Goal: Task Accomplishment & Management: Complete application form

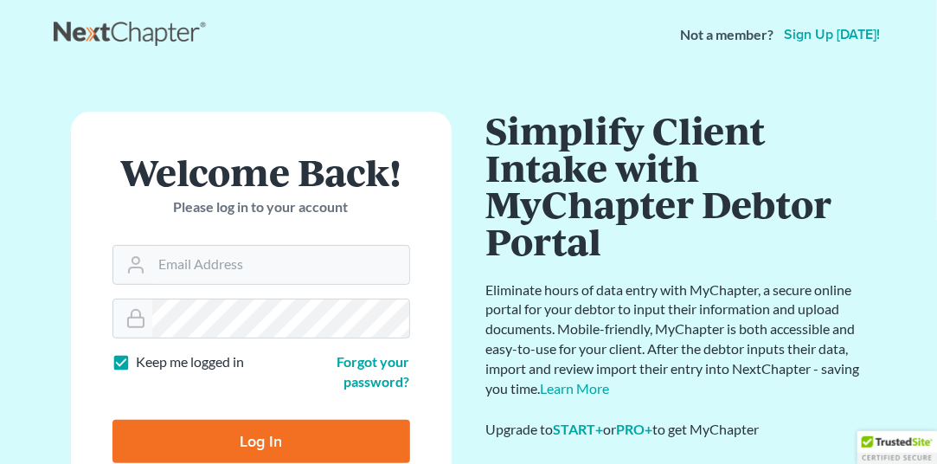
scroll to position [1, 0]
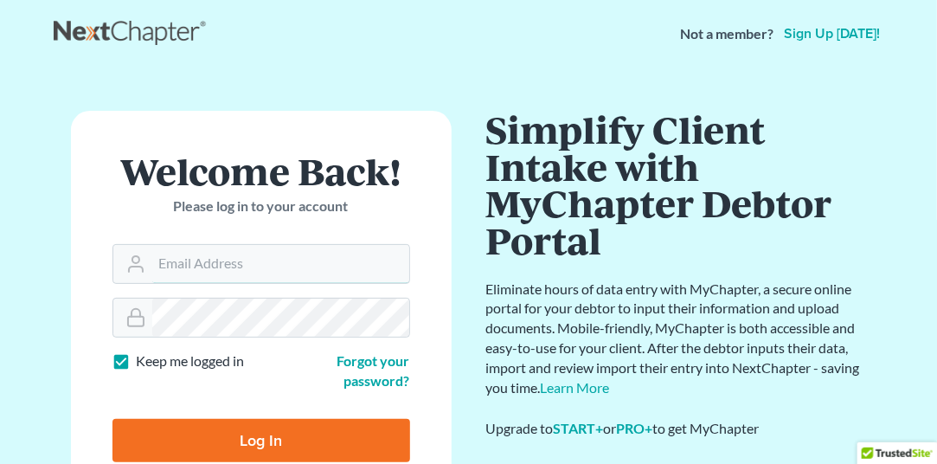
type input "[EMAIL_ADDRESS][DOMAIN_NAME]"
click at [255, 450] on input "Log In" at bounding box center [262, 440] width 298 height 43
type input "Thinking..."
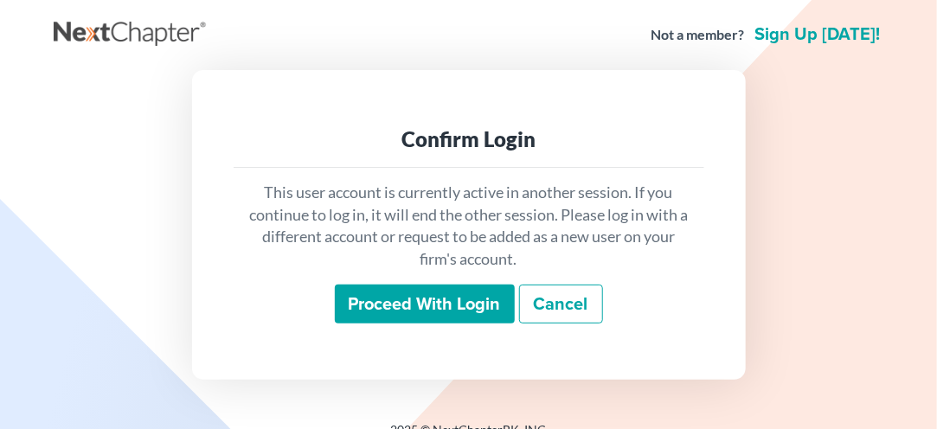
click at [433, 308] on input "Proceed with login" at bounding box center [425, 305] width 180 height 40
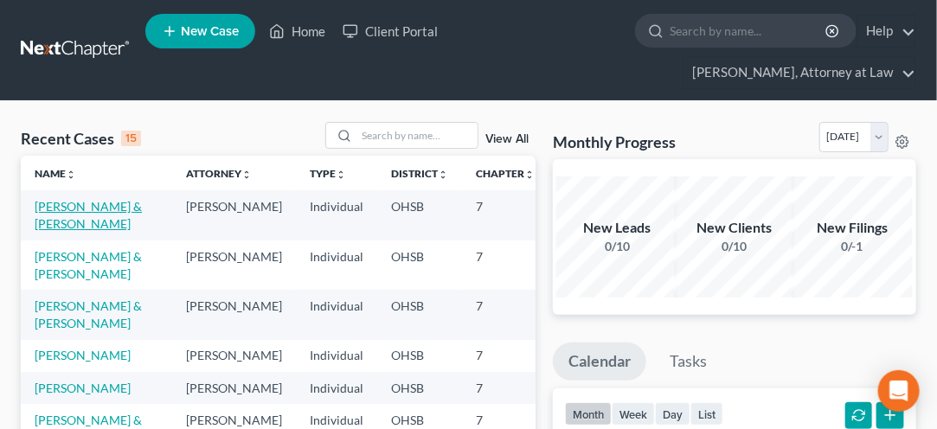
click at [64, 226] on link "Adams, John & Tori" at bounding box center [88, 215] width 107 height 32
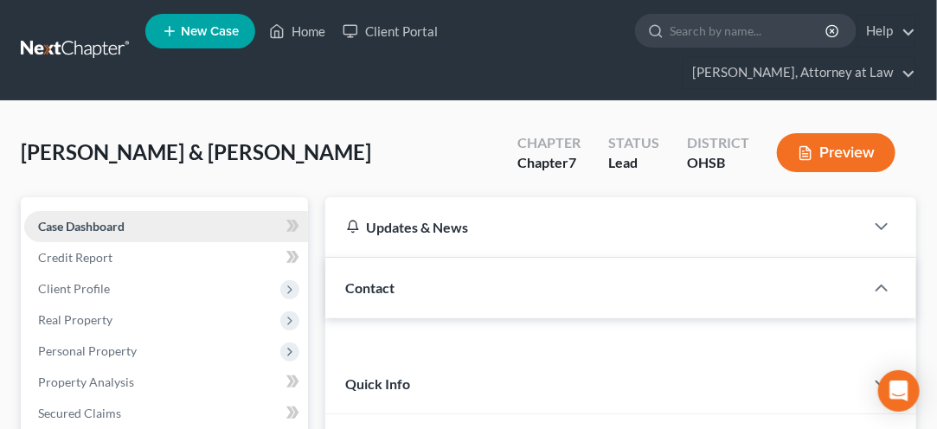
click at [49, 229] on span "Case Dashboard" at bounding box center [81, 226] width 87 height 15
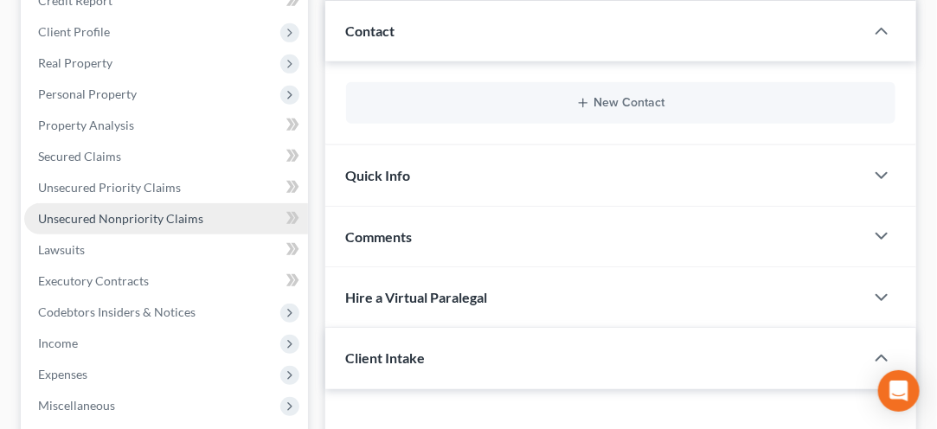
click at [90, 223] on link "Unsecured Nonpriority Claims" at bounding box center [166, 218] width 284 height 31
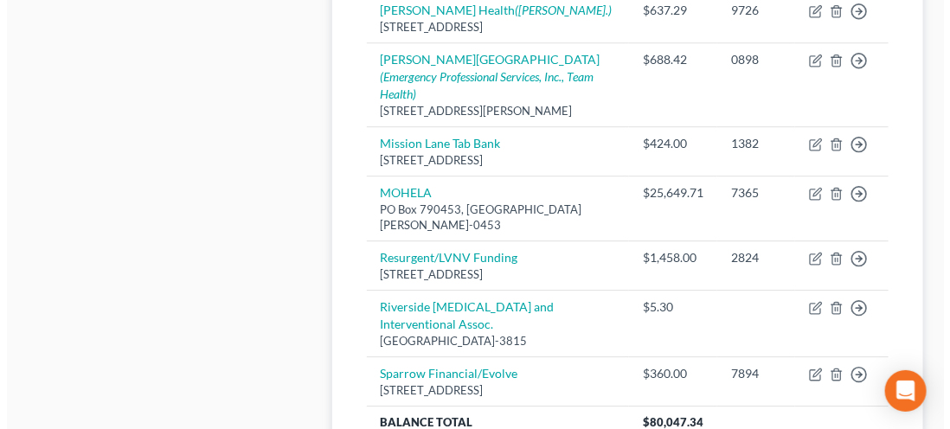
scroll to position [1556, 0]
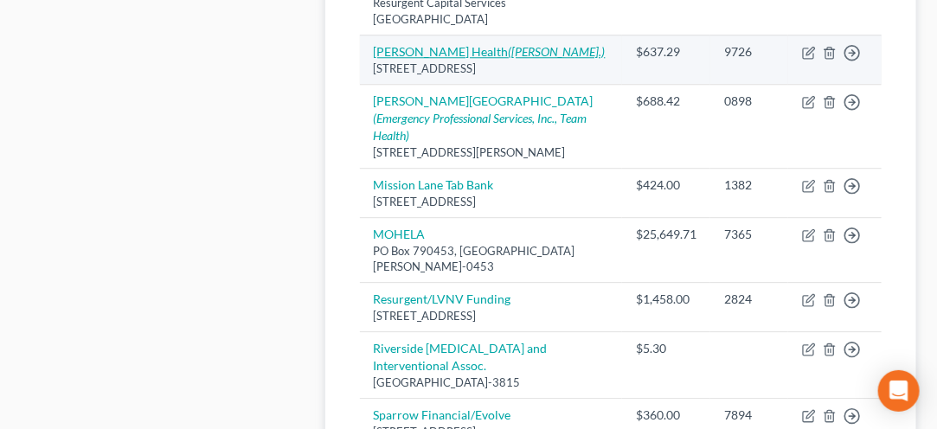
click at [509, 59] on icon "(Matthew R. Chamberlain, Esq.)" at bounding box center [557, 51] width 97 height 15
select select "36"
select select "9"
select select "2"
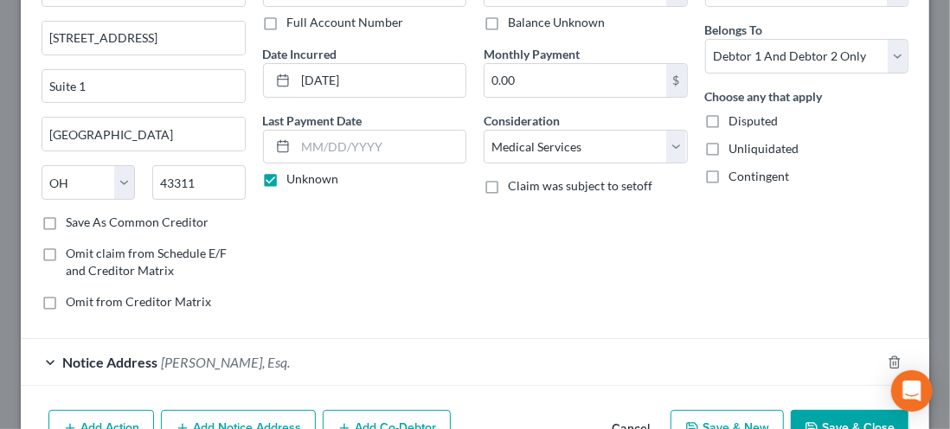
scroll to position [222, 0]
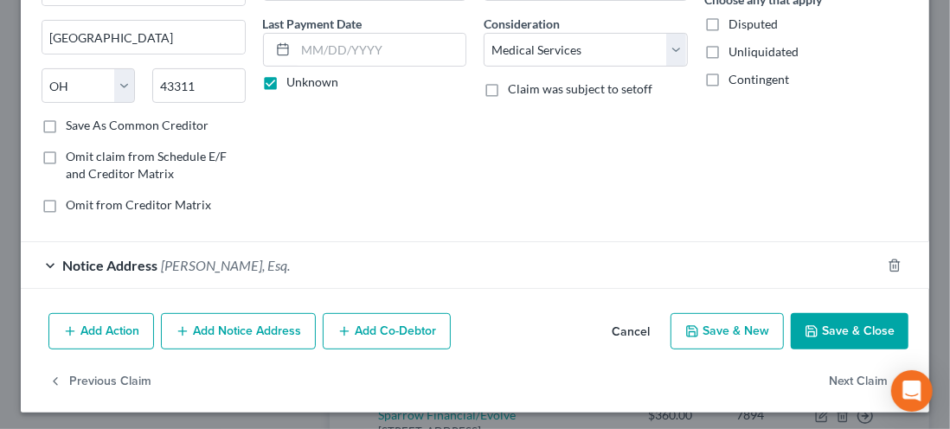
click at [254, 335] on button "Add Notice Address" at bounding box center [238, 331] width 155 height 36
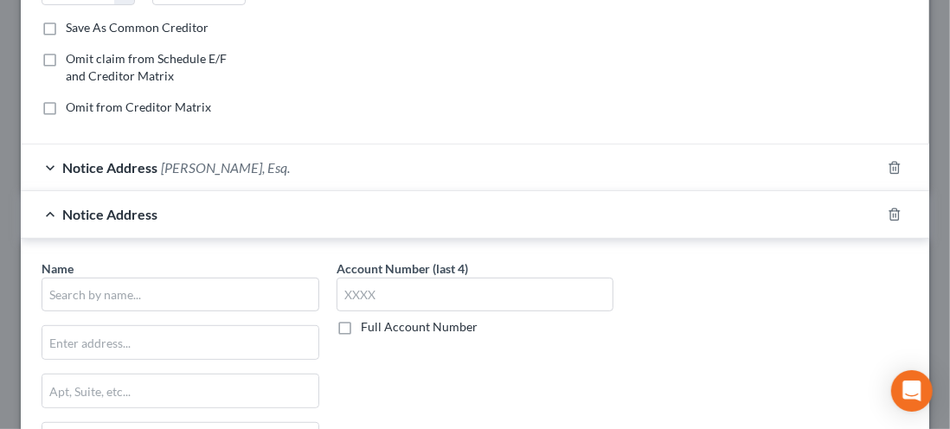
scroll to position [321, 0]
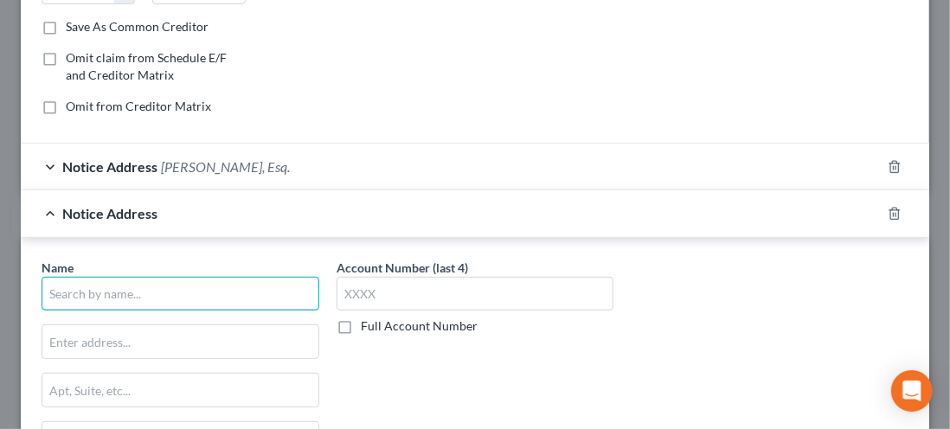
click at [93, 295] on input "text" at bounding box center [181, 294] width 278 height 35
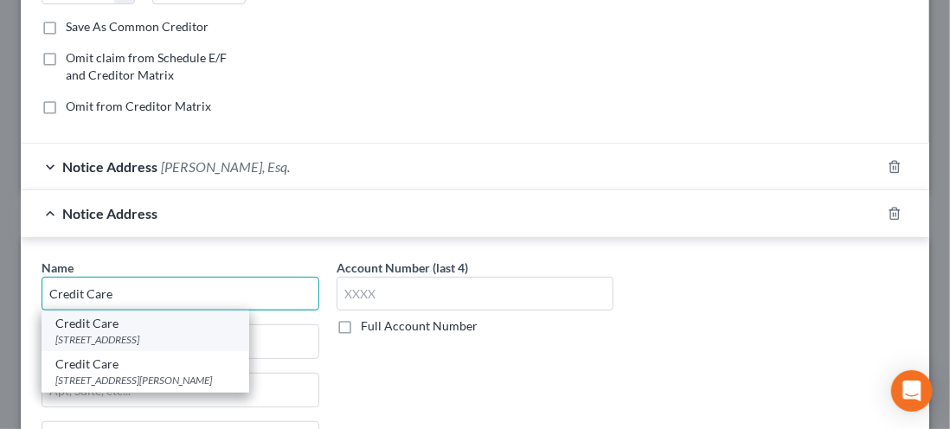
type input "Credit Care"
click at [107, 323] on div "Credit Care" at bounding box center [145, 323] width 180 height 17
type input "PO Box 117"
type input "Bellefontaine"
select select "36"
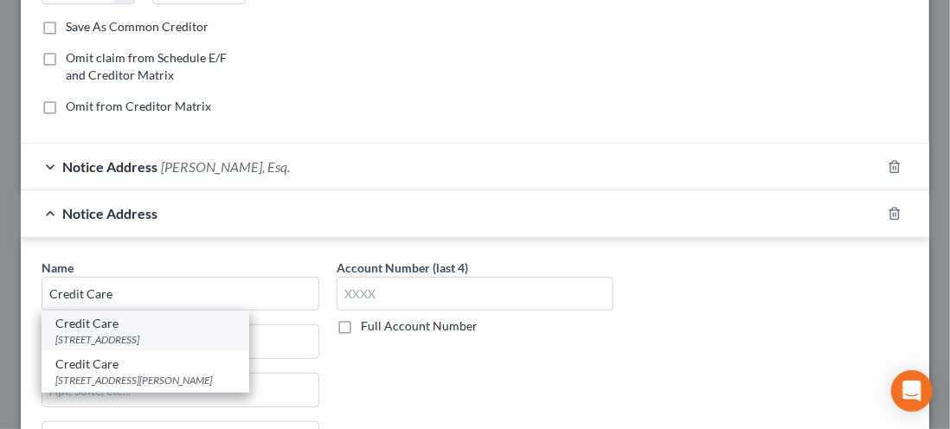
type input "43311"
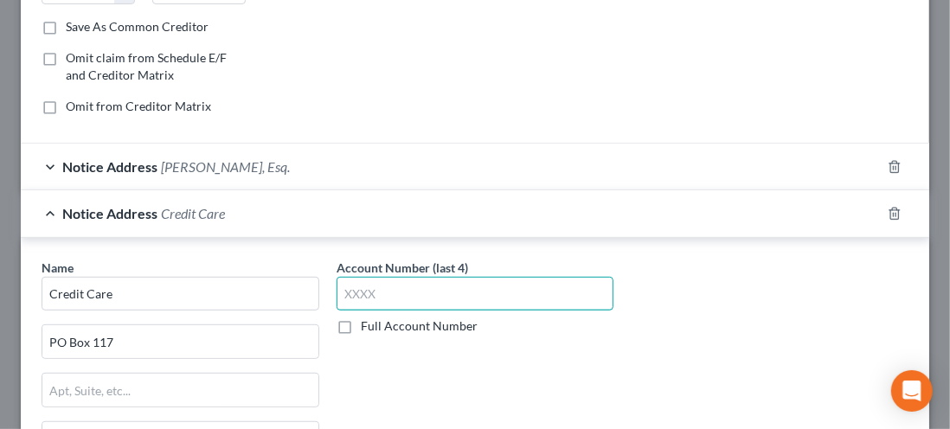
click at [348, 286] on input "text" at bounding box center [476, 294] width 278 height 35
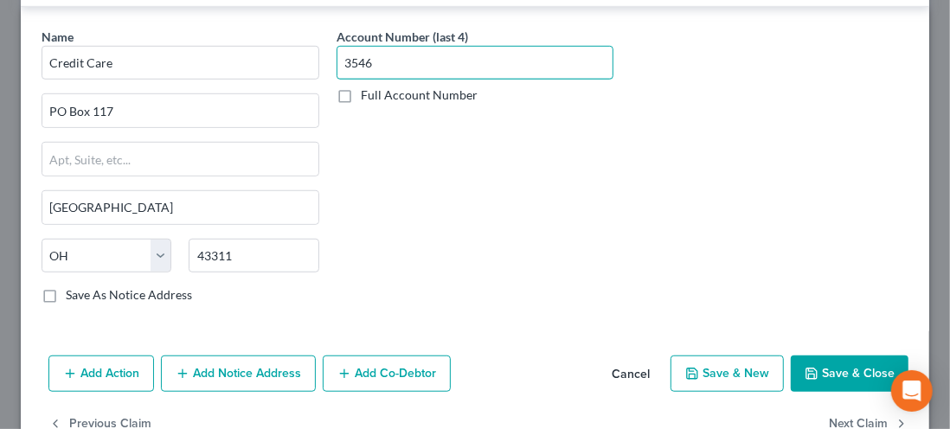
scroll to position [590, 0]
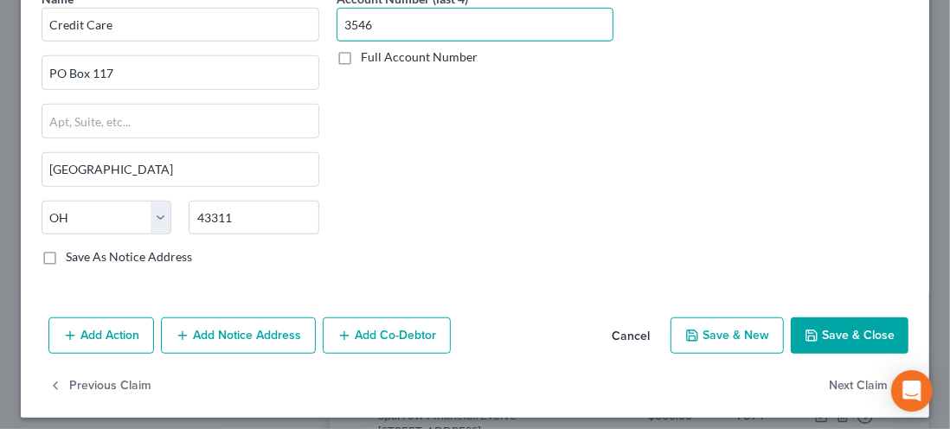
type input "3546"
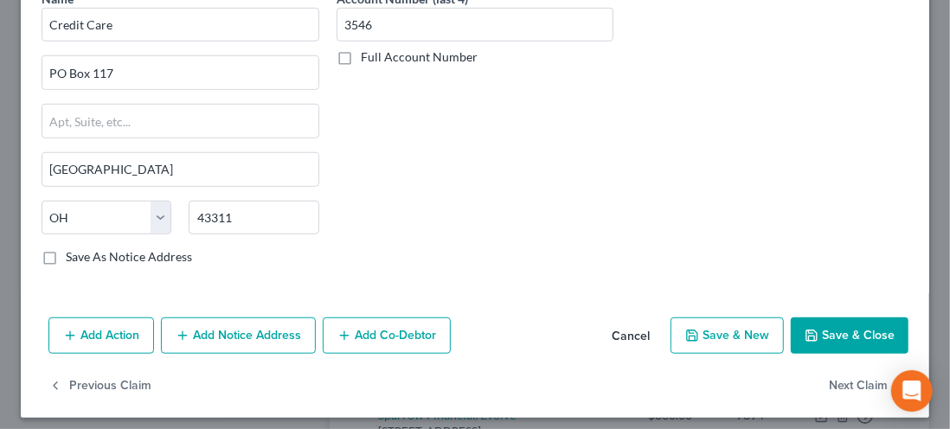
click at [824, 327] on button "Save & Close" at bounding box center [850, 336] width 118 height 36
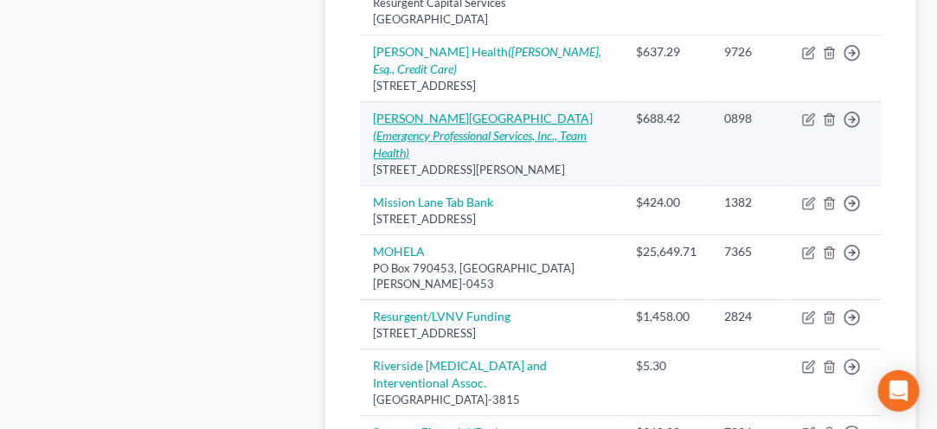
click at [413, 160] on icon "(Emergency Professional Services, Inc., Team Health)" at bounding box center [481, 144] width 214 height 32
select select "36"
select select "9"
select select "2"
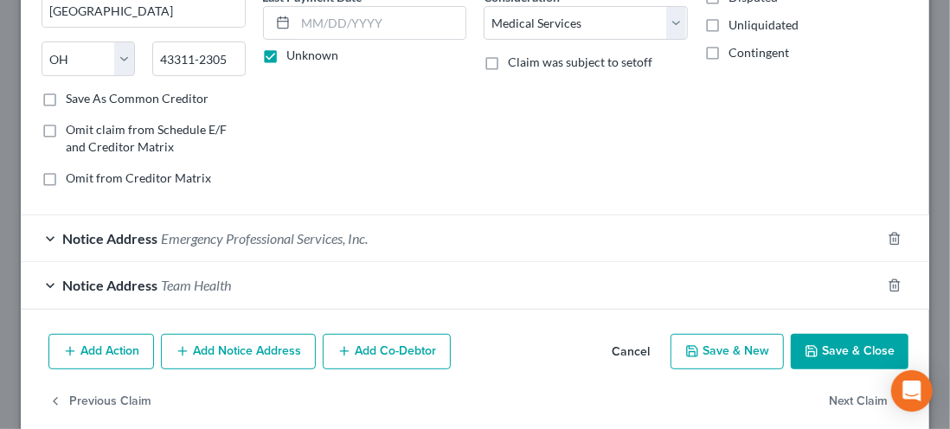
scroll to position [269, 0]
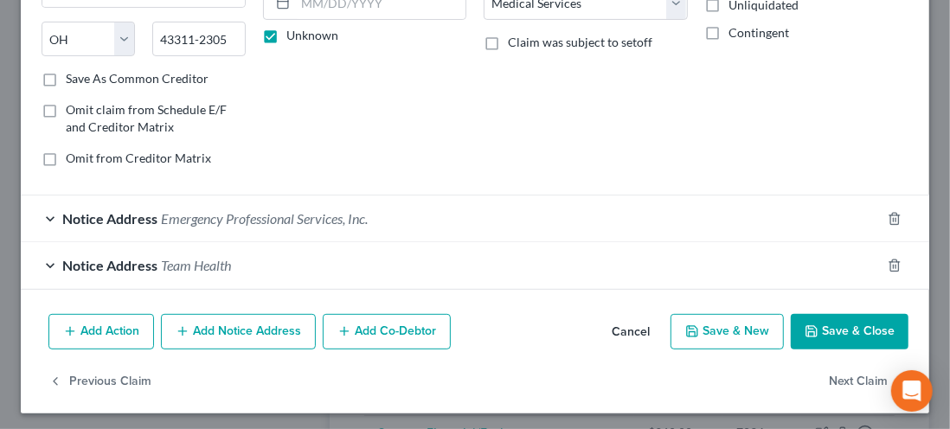
click at [243, 326] on button "Add Notice Address" at bounding box center [238, 332] width 155 height 36
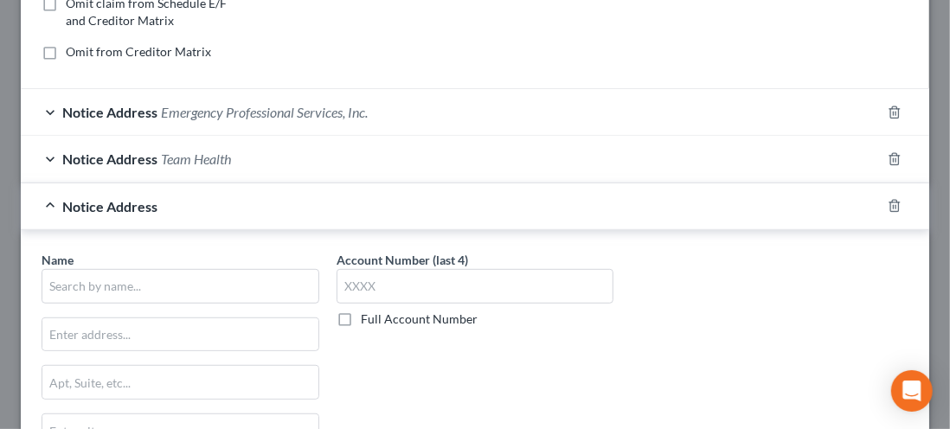
scroll to position [377, 0]
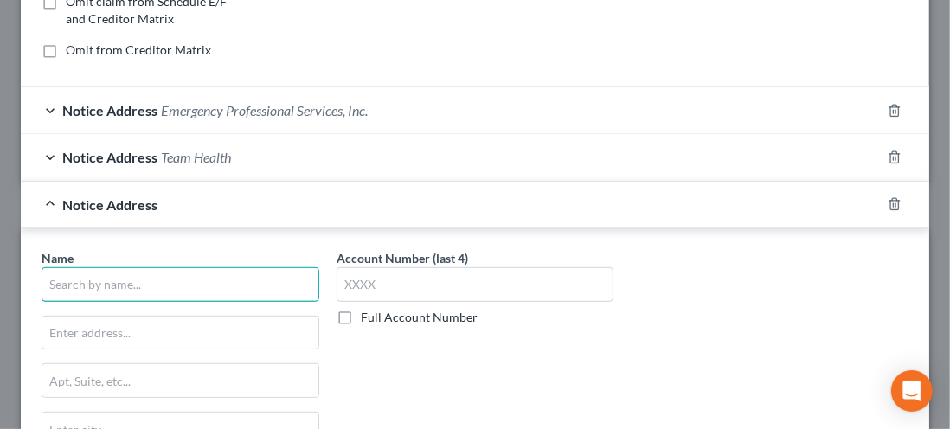
click at [93, 280] on input "text" at bounding box center [181, 284] width 278 height 35
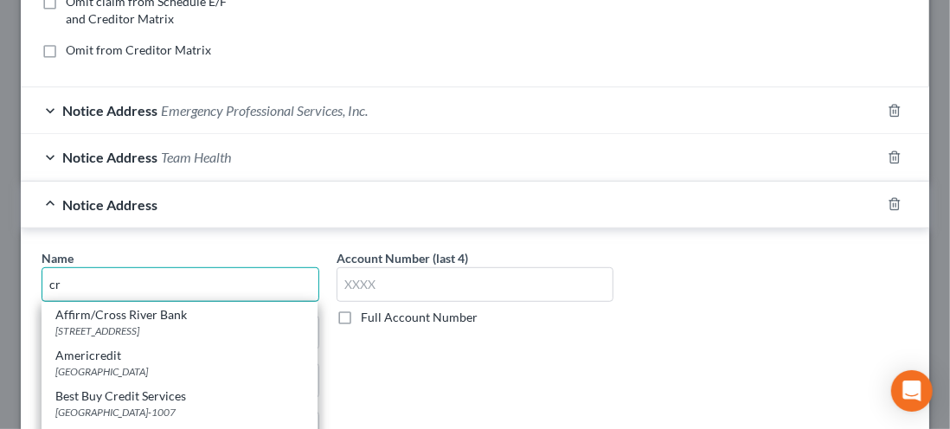
type input "c"
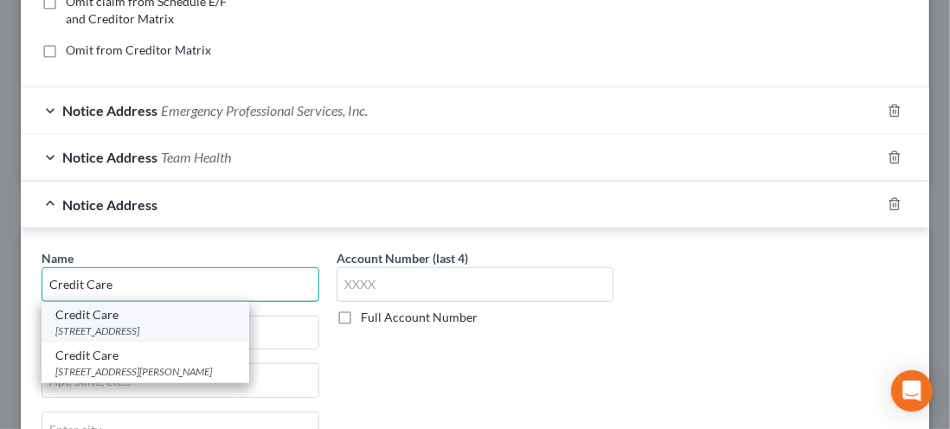
type input "Credit Care"
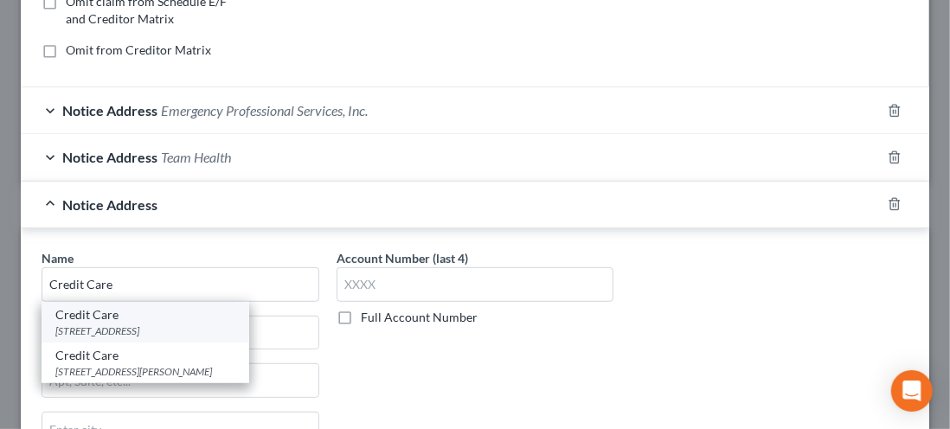
click at [111, 331] on div "PO Box 117, Bellefontaine, OH 43311" at bounding box center [145, 331] width 180 height 15
type input "PO Box 117"
type input "Bellefontaine"
select select "36"
type input "43311"
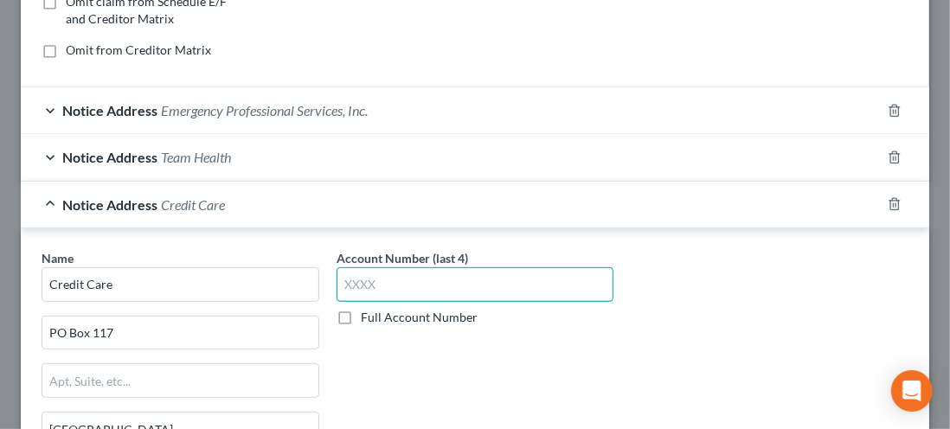
click at [377, 280] on input "text" at bounding box center [476, 284] width 278 height 35
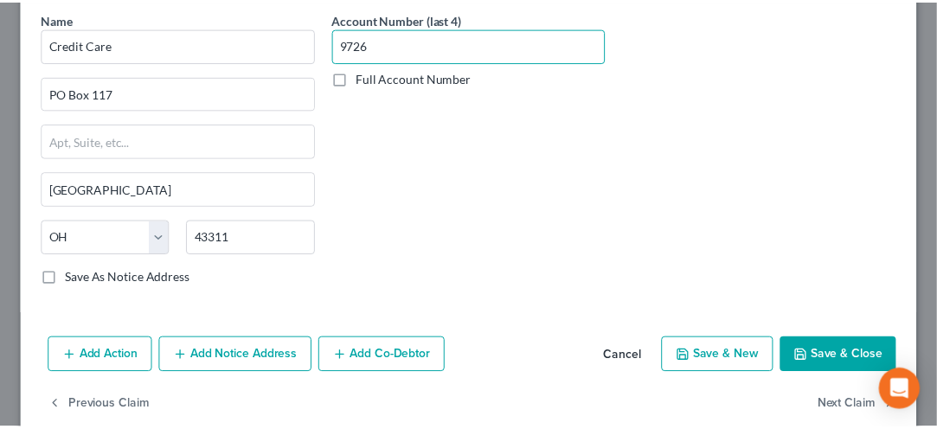
scroll to position [617, 0]
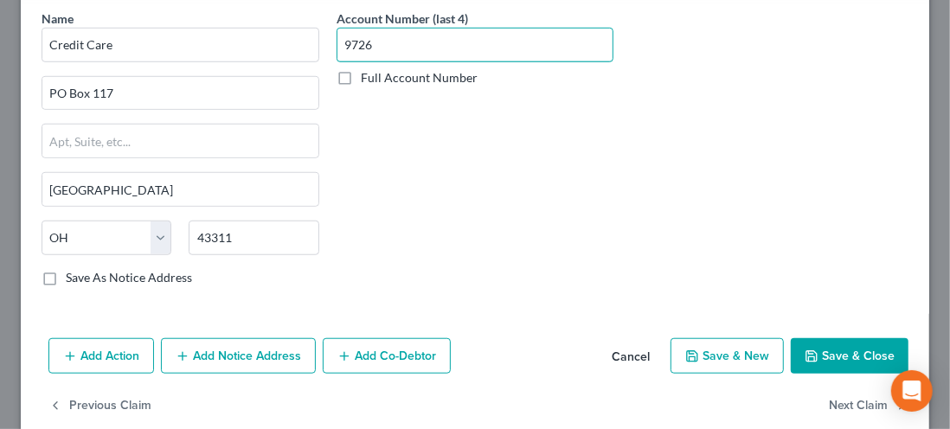
type input "9726"
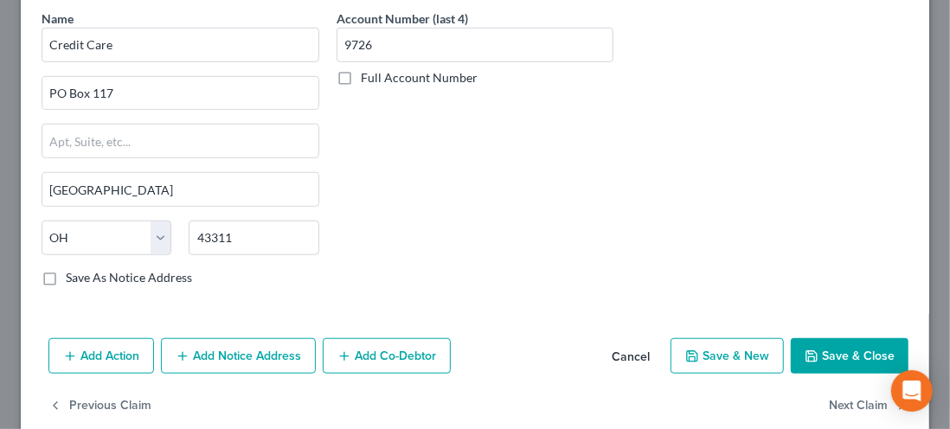
click at [830, 351] on button "Save & Close" at bounding box center [850, 356] width 118 height 36
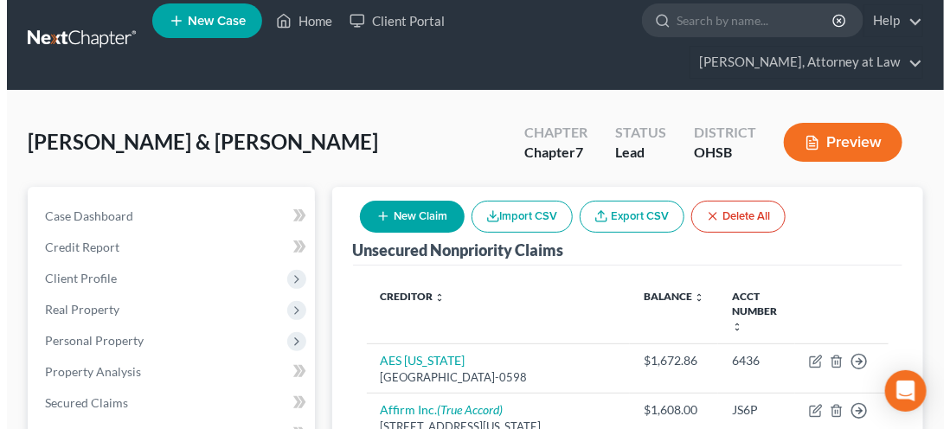
scroll to position [0, 0]
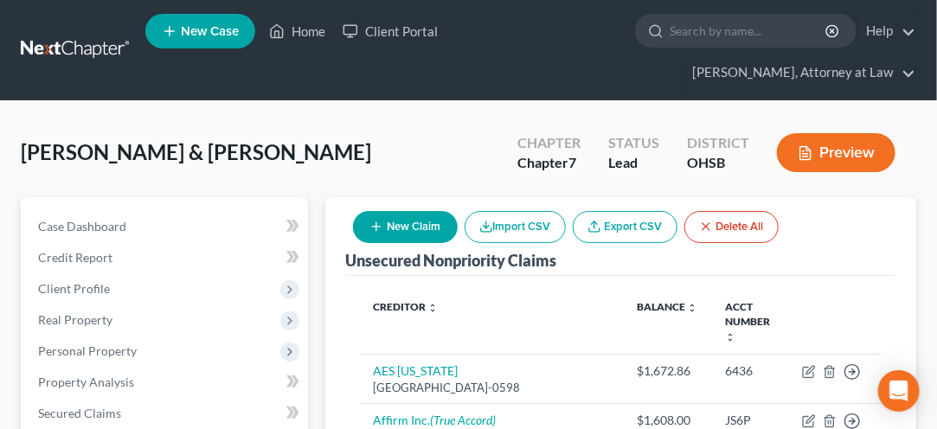
click at [410, 232] on button "New Claim" at bounding box center [405, 227] width 105 height 32
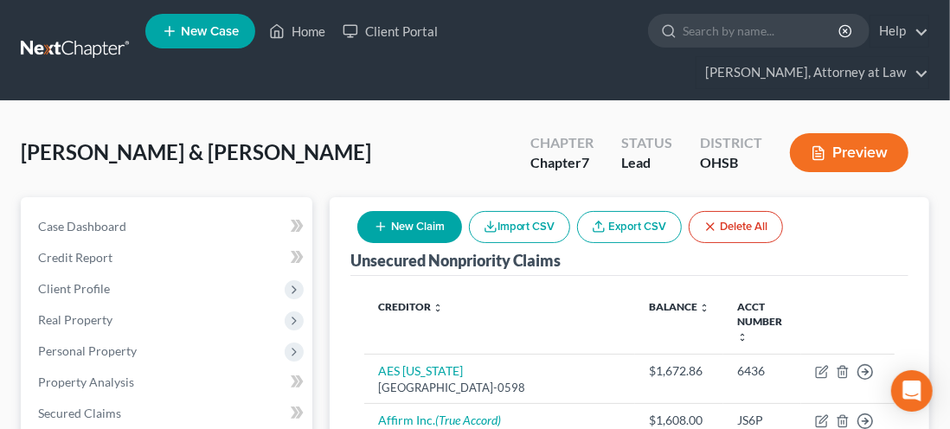
select select "2"
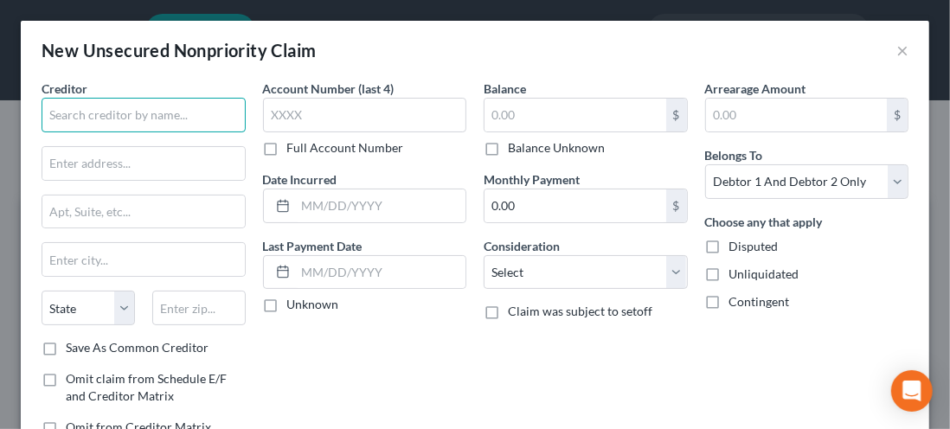
click at [68, 122] on input "text" at bounding box center [144, 115] width 204 height 35
type input "z"
type input "Zip Co. US Inc."
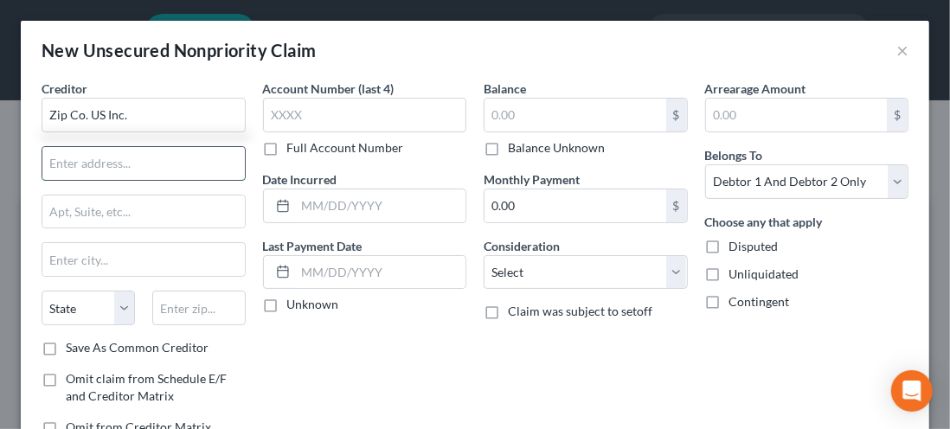
click at [76, 169] on input "text" at bounding box center [143, 163] width 203 height 33
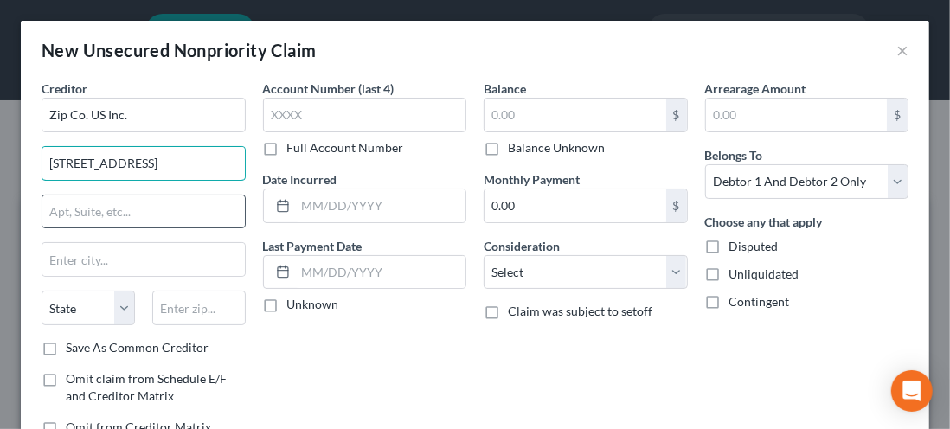
type input "228 Park Avenue"
click at [76, 212] on input "text" at bounding box center [143, 212] width 203 height 33
type input "PMB 59872"
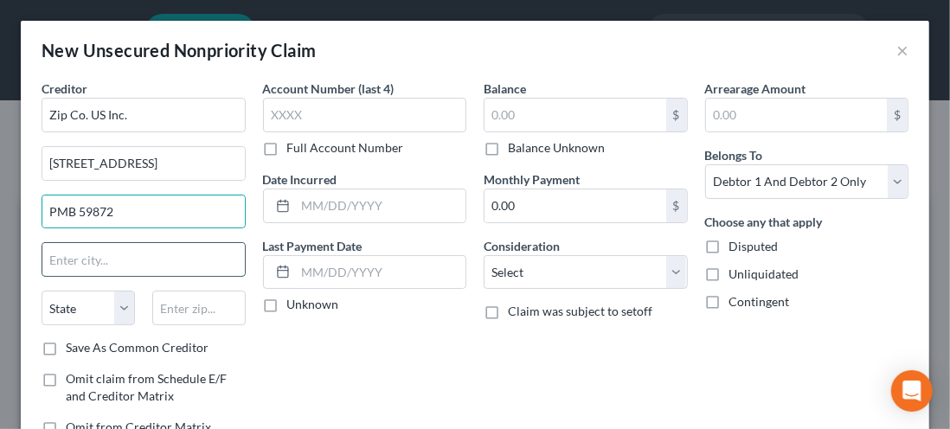
click at [71, 257] on input "text" at bounding box center [143, 259] width 203 height 33
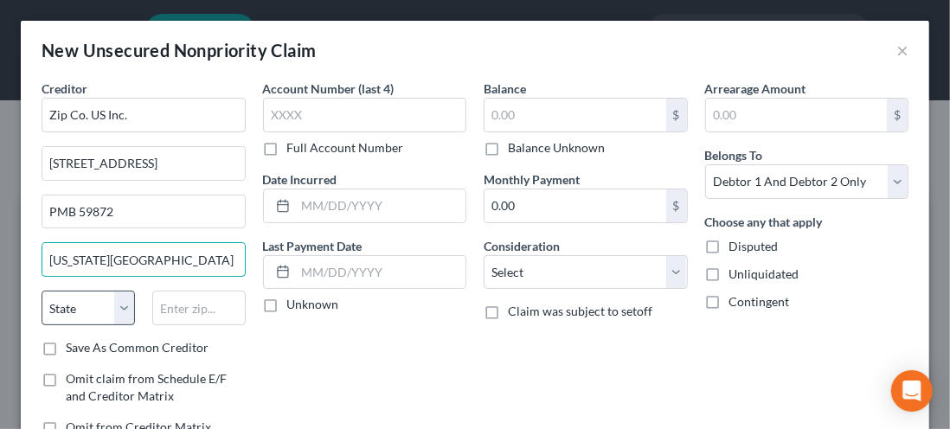
type input "New York City"
click at [119, 299] on select "State AL AK AR AZ CA CO CT DE DC FL GA GU HI ID IL IN IA KS KY LA ME MD MA MI M…" at bounding box center [88, 308] width 93 height 35
select select "35"
click at [42, 291] on select "State AL AK AR AZ CA CO CT DE DC FL GA GU HI ID IL IN IA KS KY LA ME MD MA MI M…" at bounding box center [88, 308] width 93 height 35
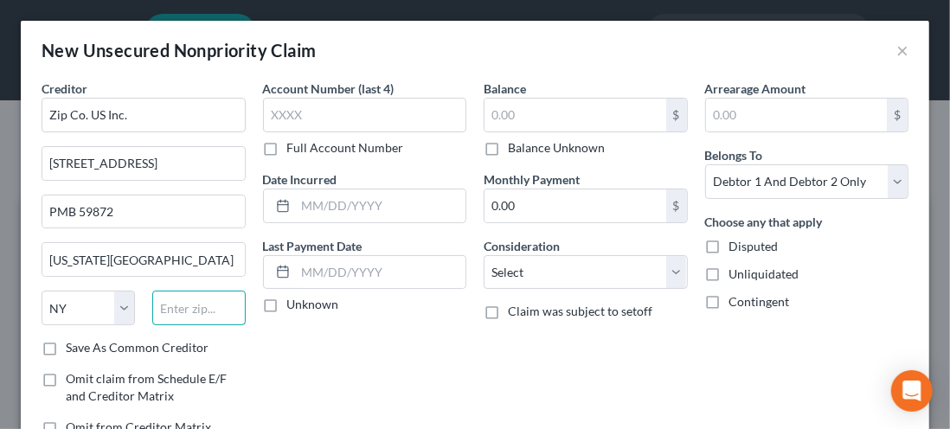
click at [185, 312] on input "text" at bounding box center [198, 308] width 93 height 35
type input "10003-1502"
click at [66, 352] on label "Save As Common Creditor" at bounding box center [137, 347] width 143 height 17
click at [73, 351] on input "Save As Common Creditor" at bounding box center [78, 344] width 11 height 11
checkbox input "true"
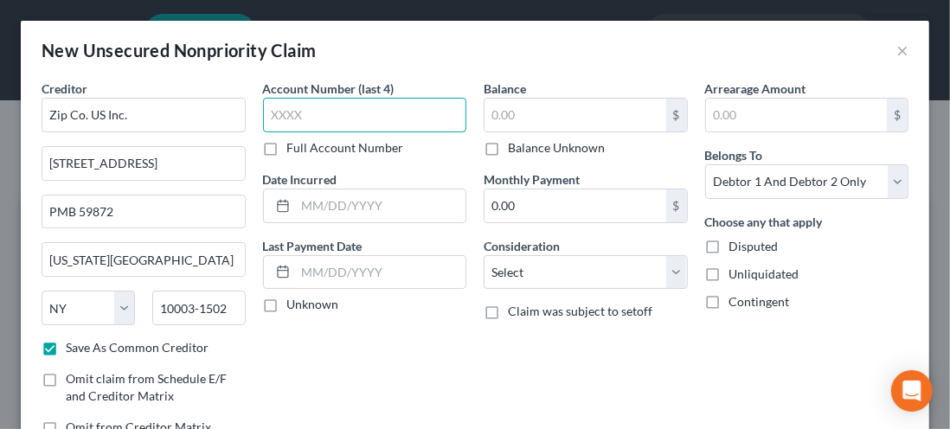
click at [270, 113] on input "text" at bounding box center [365, 115] width 204 height 35
type input "6546"
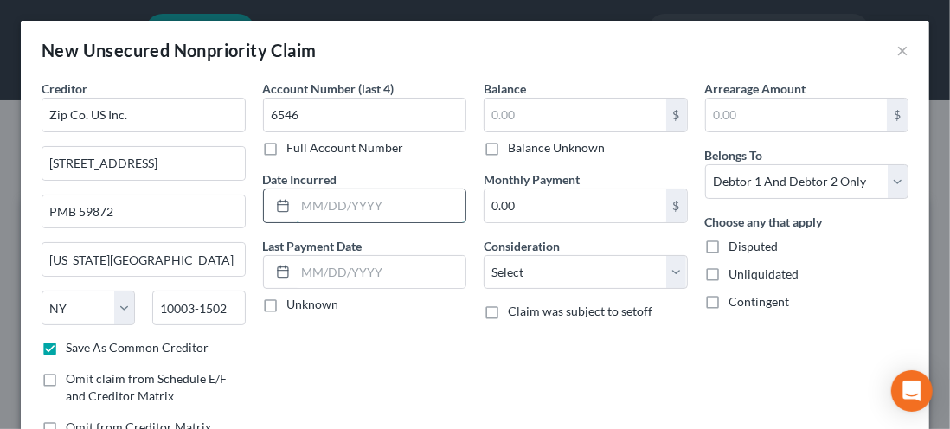
click at [313, 209] on input "text" at bounding box center [381, 206] width 171 height 33
type input "12/16/2021"
click at [287, 306] on label "Unknown" at bounding box center [313, 304] width 52 height 17
click at [294, 306] on input "Unknown" at bounding box center [299, 301] width 11 height 11
checkbox input "true"
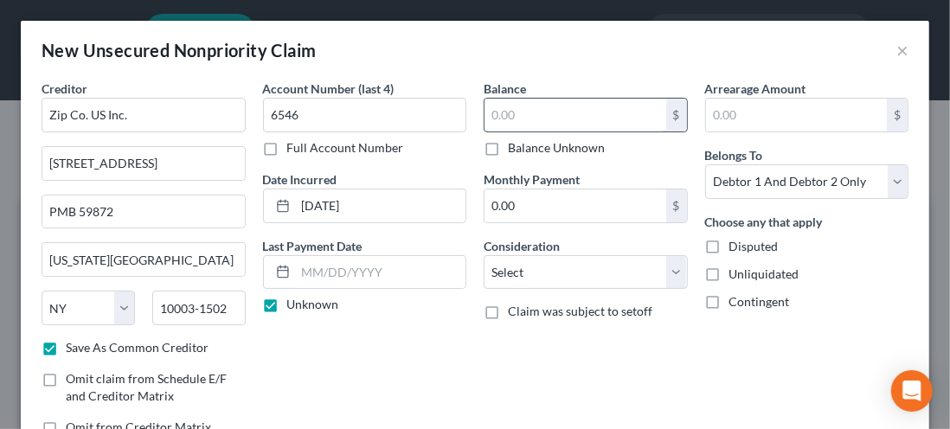
click at [500, 113] on input "text" at bounding box center [576, 115] width 182 height 33
type input "300.00"
click at [724, 119] on input "text" at bounding box center [797, 115] width 182 height 33
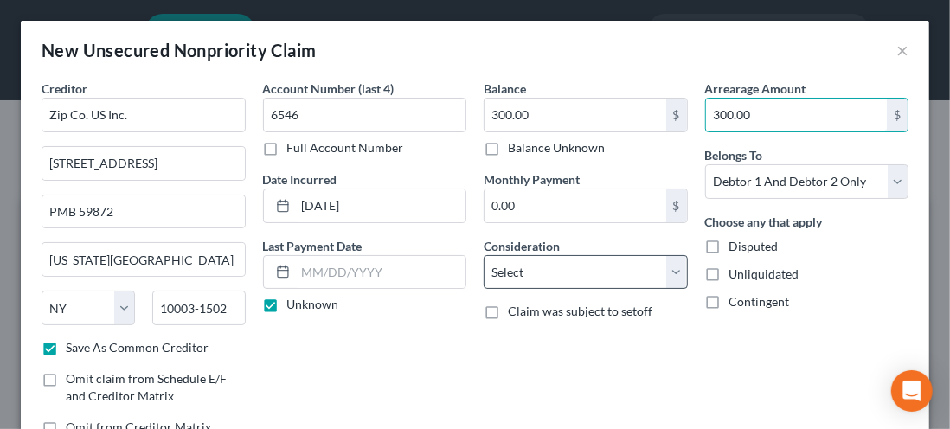
type input "300.00"
click at [670, 277] on select "Select Cable / Satellite Services Collection Agency Credit Card Debt Debt Couns…" at bounding box center [586, 272] width 204 height 35
select select "18"
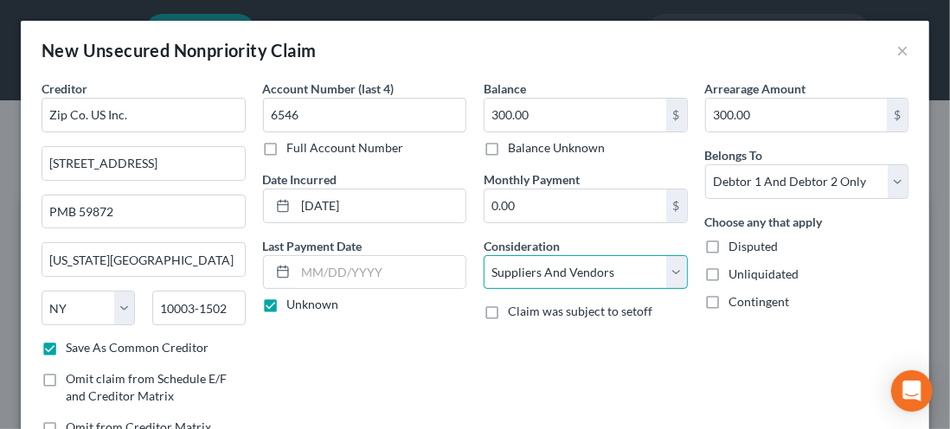
click at [484, 255] on select "Select Cable / Satellite Services Collection Agency Credit Card Debt Debt Couns…" at bounding box center [586, 272] width 204 height 35
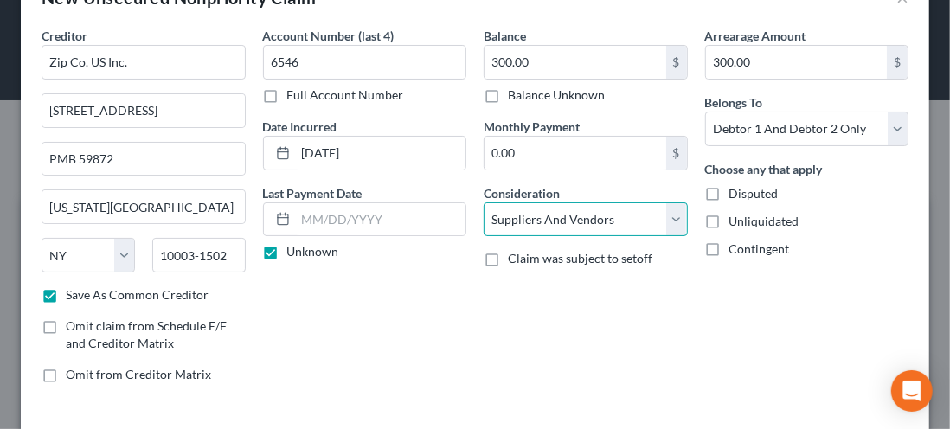
scroll to position [126, 0]
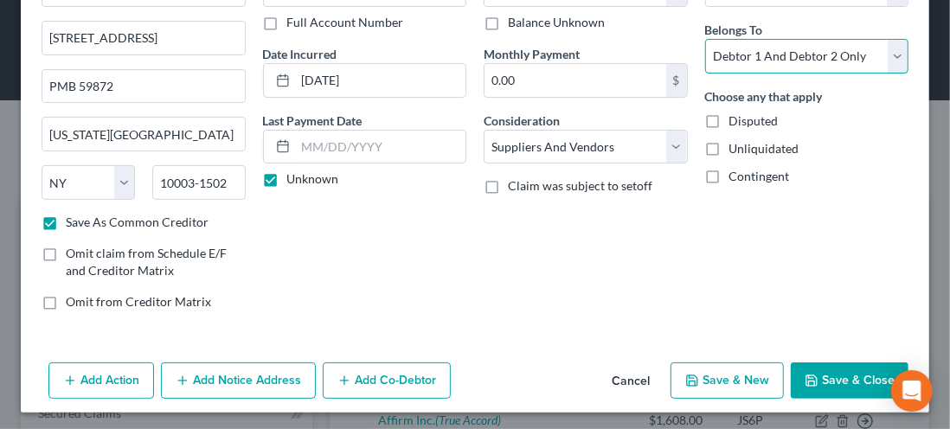
click at [881, 61] on select "Select Debtor 1 Only Debtor 2 Only Debtor 1 And Debtor 2 Only At Least One Of T…" at bounding box center [807, 56] width 204 height 35
select select "1"
click at [705, 39] on select "Select Debtor 1 Only Debtor 2 Only Debtor 1 And Debtor 2 Only At Least One Of T…" at bounding box center [807, 56] width 204 height 35
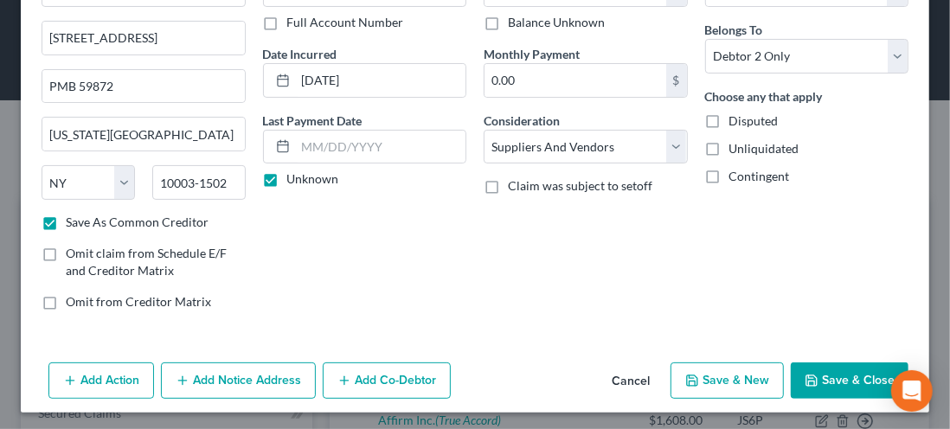
click at [720, 370] on button "Save & New" at bounding box center [727, 381] width 113 height 36
checkbox input "false"
select select "2"
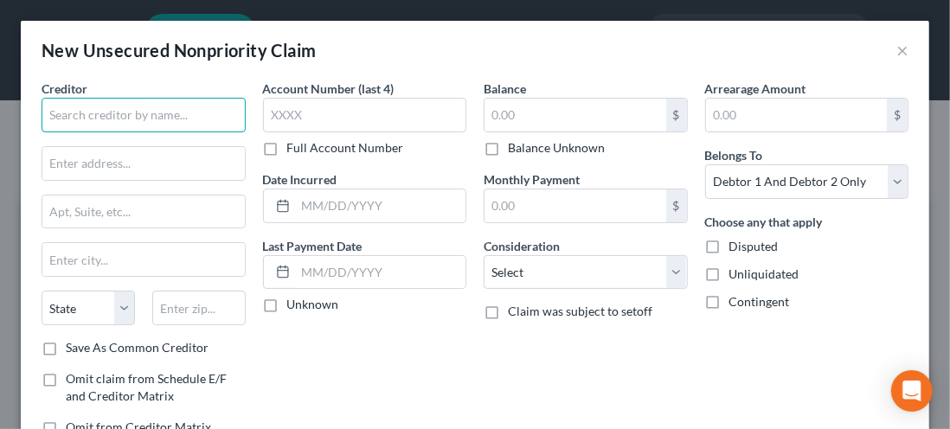
click at [75, 120] on input "text" at bounding box center [144, 115] width 204 height 35
type input "First Electronic Bank"
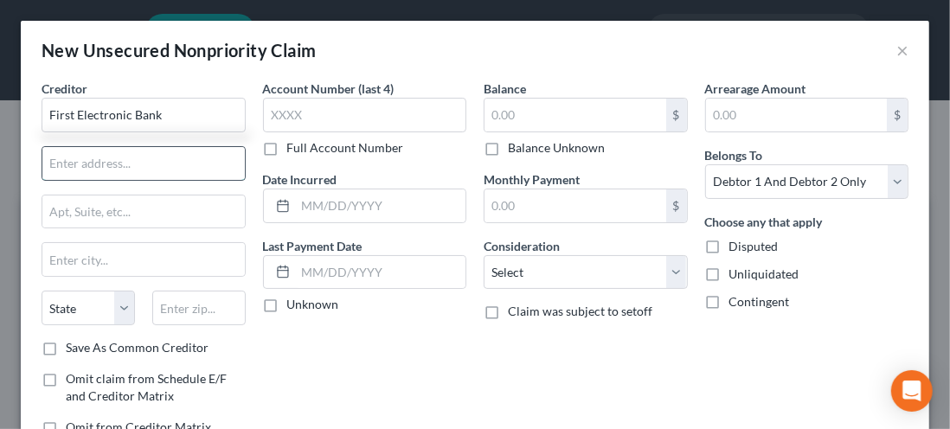
click at [83, 165] on input "text" at bounding box center [143, 163] width 203 height 33
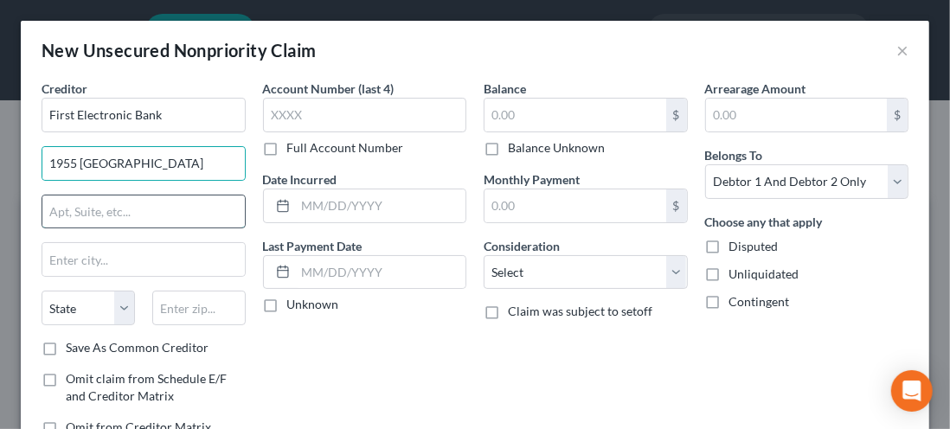
click at [73, 209] on input "text" at bounding box center [143, 212] width 203 height 33
click at [106, 216] on input "text" at bounding box center [143, 212] width 203 height 33
click at [113, 209] on input "text" at bounding box center [143, 212] width 203 height 33
click at [110, 215] on input "text" at bounding box center [143, 212] width 203 height 33
click at [82, 216] on input "text" at bounding box center [143, 212] width 203 height 33
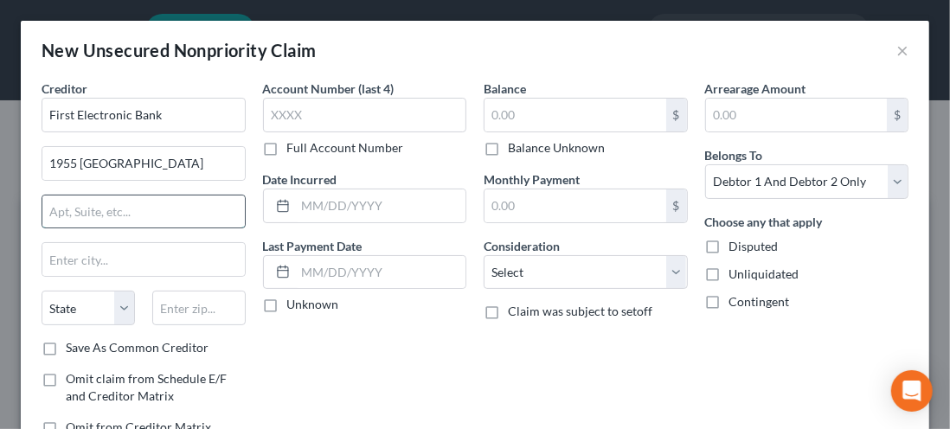
click at [104, 217] on input "text" at bounding box center [143, 212] width 203 height 33
click at [122, 216] on input "text" at bounding box center [143, 212] width 203 height 33
click at [118, 216] on input "text" at bounding box center [143, 212] width 203 height 33
click at [93, 216] on input "text" at bounding box center [143, 212] width 203 height 33
click at [137, 161] on input "1955 Broadway" at bounding box center [143, 163] width 203 height 33
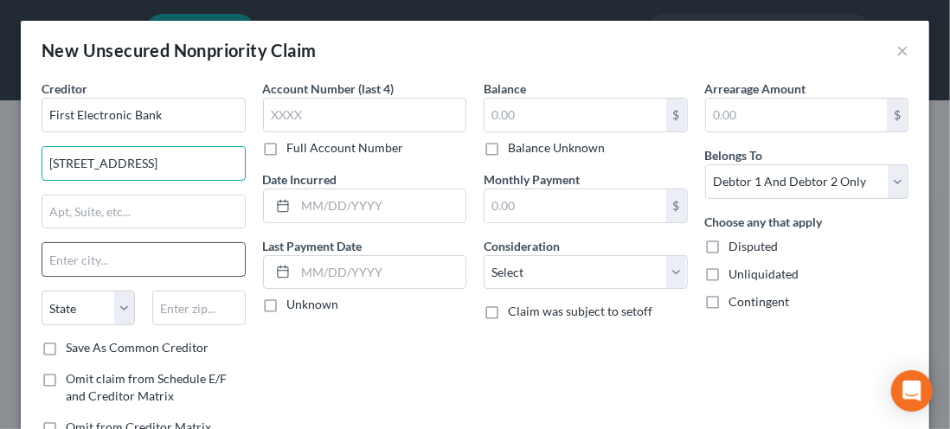
type input "1955 Broadway, Suite 600"
click at [63, 261] on input "text" at bounding box center [143, 259] width 203 height 33
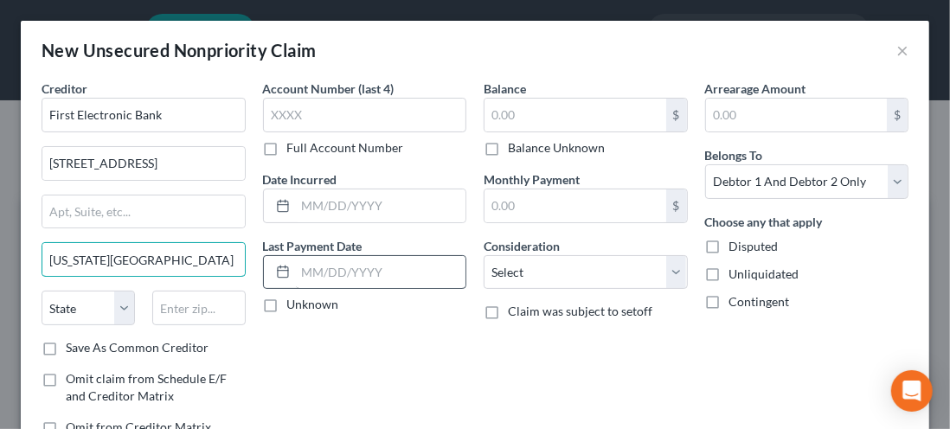
type input "New York City"
click at [122, 313] on select "State AL AK AR AZ CA CO CT DE DC FL GA GU HI ID IL IN IA KS KY LA ME MD MA MI M…" at bounding box center [88, 308] width 93 height 35
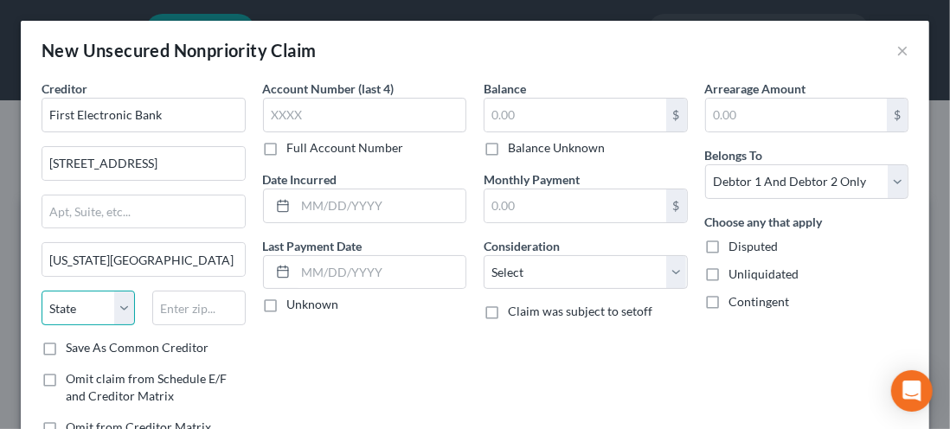
select select "35"
click at [42, 291] on select "State AL AK AR AZ CA CO CT DE DC FL GA GU HI ID IL IN IA KS KY LA ME MD MA MI M…" at bounding box center [88, 308] width 93 height 35
click at [187, 312] on input "text" at bounding box center [198, 308] width 93 height 35
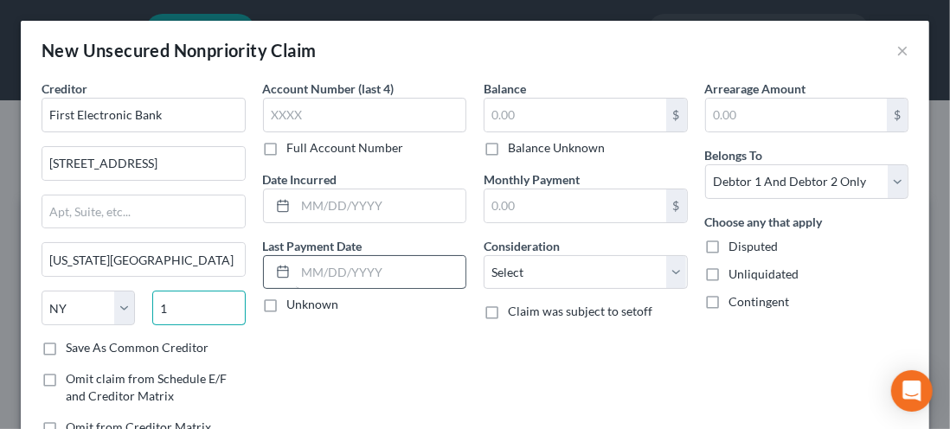
type input "1"
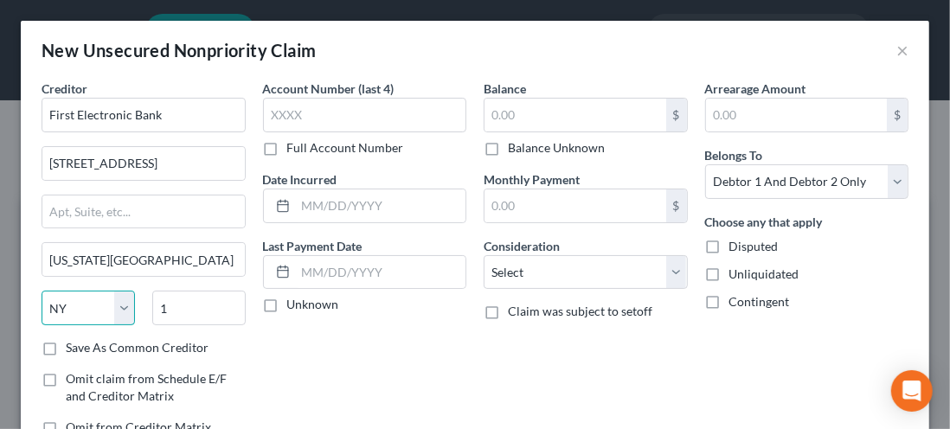
click at [70, 307] on select "State AL AK AR AZ CA CO CT DE DC FL GA GU HI ID IL IN IA KS KY LA ME MD MA MI M…" at bounding box center [88, 308] width 93 height 35
click at [122, 310] on select "State AL AK AR AZ CA CO CT DE DC FL GA GU HI ID IL IN IA KS KY LA ME MD MA MI M…" at bounding box center [88, 308] width 93 height 35
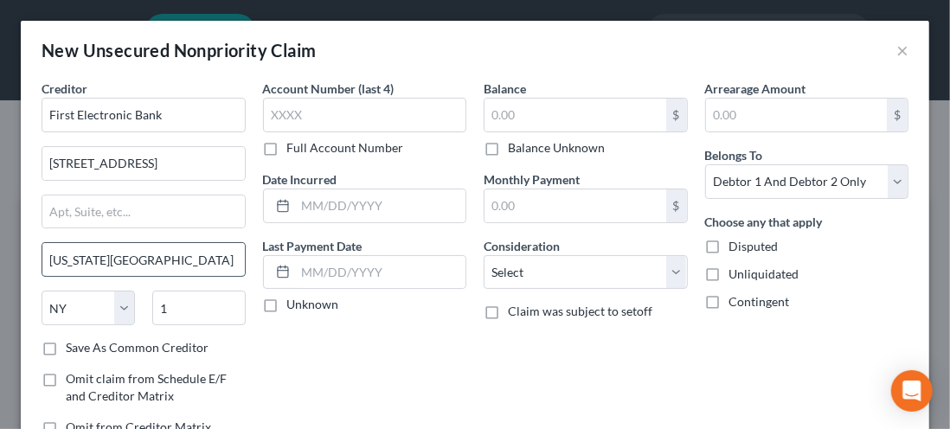
click at [138, 260] on input "New York City" at bounding box center [143, 259] width 203 height 33
type input "N"
type input "Oakland"
click at [130, 317] on select "State AL AK AR AZ CA CO CT DE DC FL GA GU HI ID IL IN IA KS KY LA ME MD MA MI M…" at bounding box center [88, 308] width 93 height 35
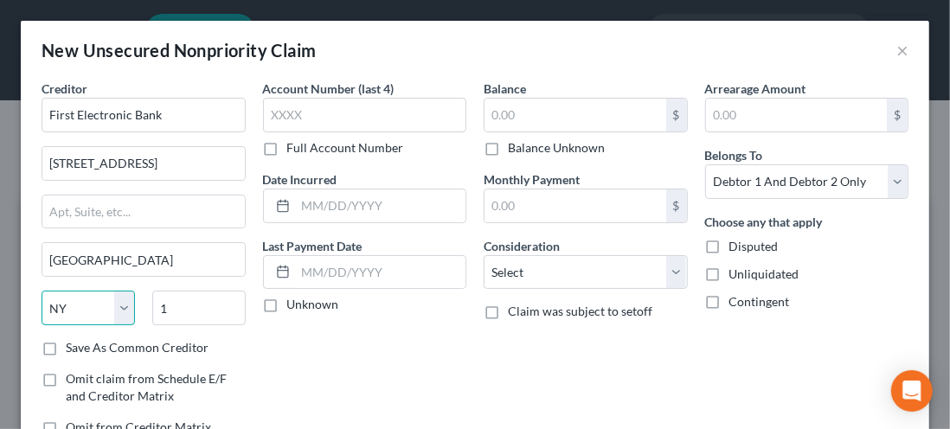
select select "4"
click at [42, 291] on select "State AL AK AR AZ CA CO CT DE DC FL GA GU HI ID IL IN IA KS KY LA ME MD MA MI M…" at bounding box center [88, 308] width 93 height 35
click at [190, 304] on input "1" at bounding box center [198, 308] width 93 height 35
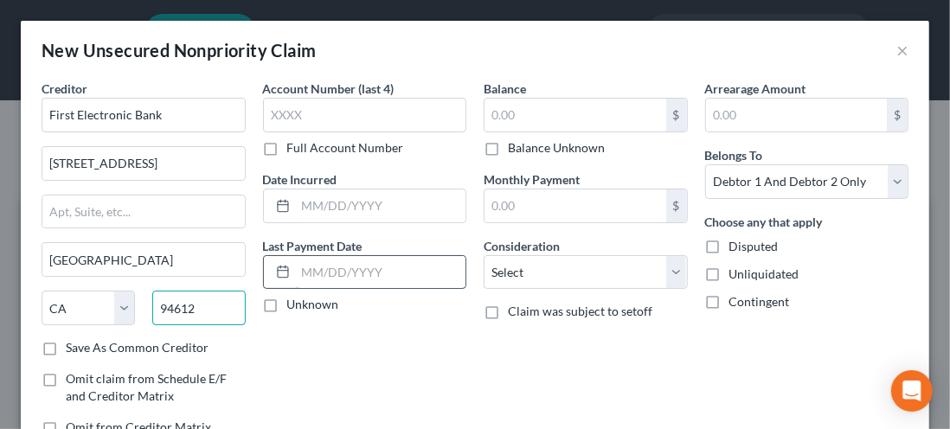
type input "94612"
click at [66, 341] on label "Save As Common Creditor" at bounding box center [137, 347] width 143 height 17
click at [73, 341] on input "Save As Common Creditor" at bounding box center [78, 344] width 11 height 11
checkbox input "true"
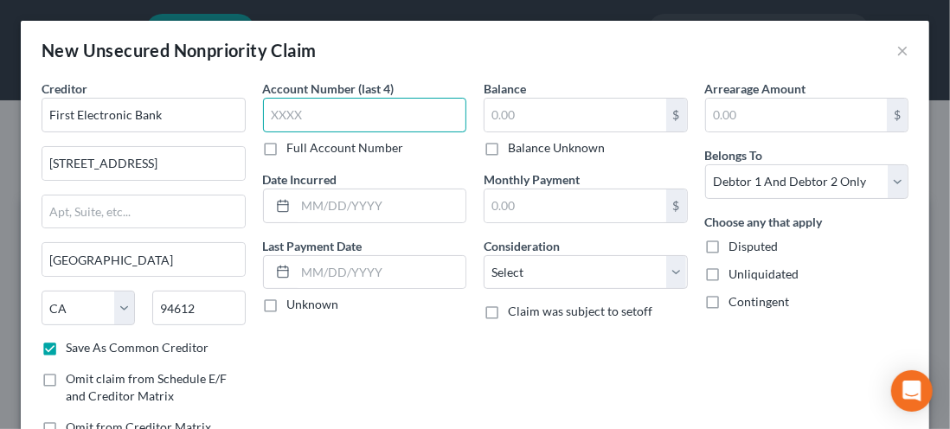
click at [288, 111] on input "text" at bounding box center [365, 115] width 204 height 35
type input "6423"
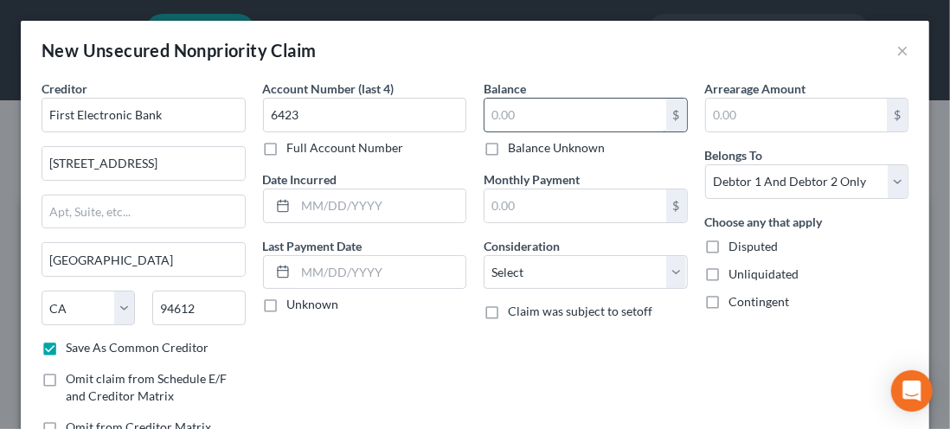
click at [506, 112] on input "text" at bounding box center [576, 115] width 182 height 33
type input "500"
click at [287, 306] on label "Unknown" at bounding box center [313, 304] width 52 height 17
click at [294, 306] on input "Unknown" at bounding box center [299, 301] width 11 height 11
checkbox input "true"
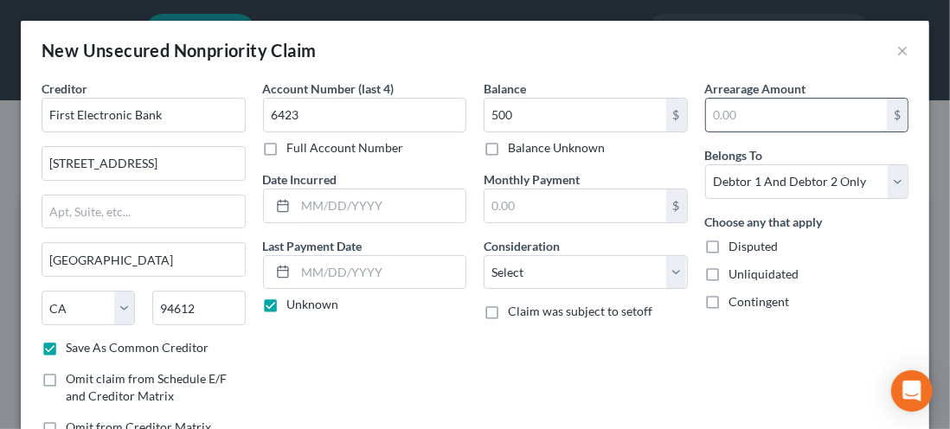
click at [726, 115] on input "text" at bounding box center [797, 115] width 182 height 33
type input "500.00"
click at [875, 186] on select "Select Debtor 1 Only Debtor 2 Only Debtor 1 And Debtor 2 Only At Least One Of T…" at bounding box center [807, 181] width 204 height 35
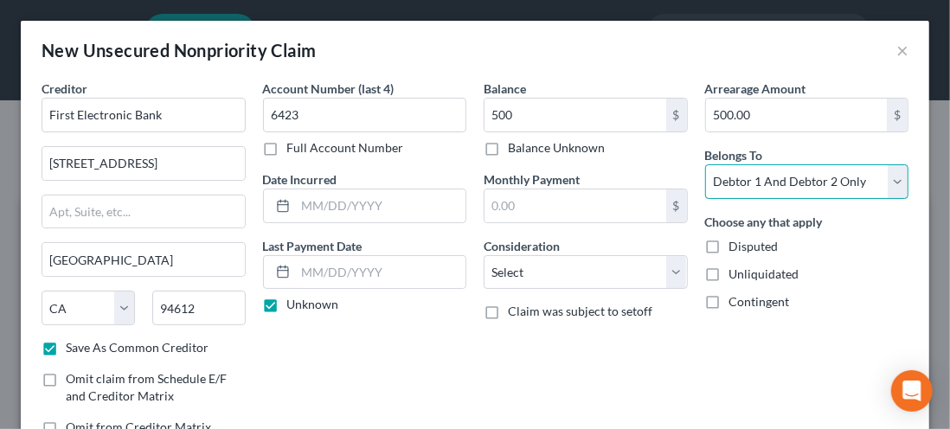
select select "1"
click at [705, 164] on select "Select Debtor 1 Only Debtor 2 Only Debtor 1 And Debtor 2 Only At Least One Of T…" at bounding box center [807, 181] width 204 height 35
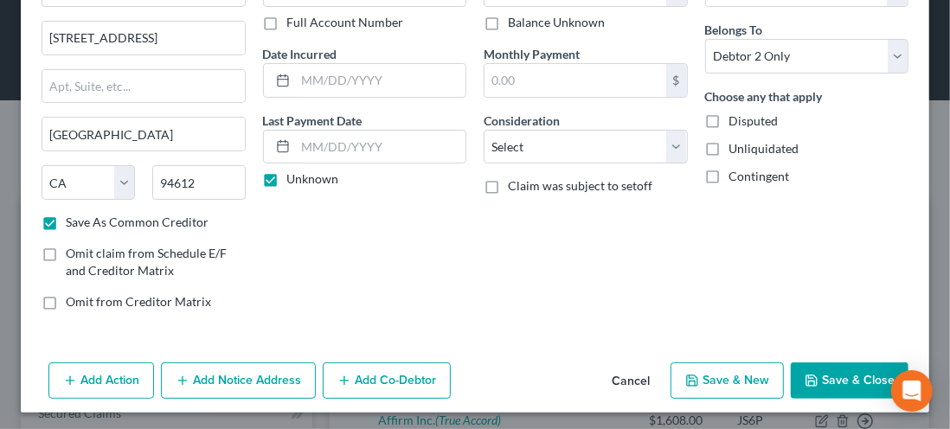
click at [826, 384] on button "Save & Close" at bounding box center [850, 381] width 118 height 36
checkbox input "false"
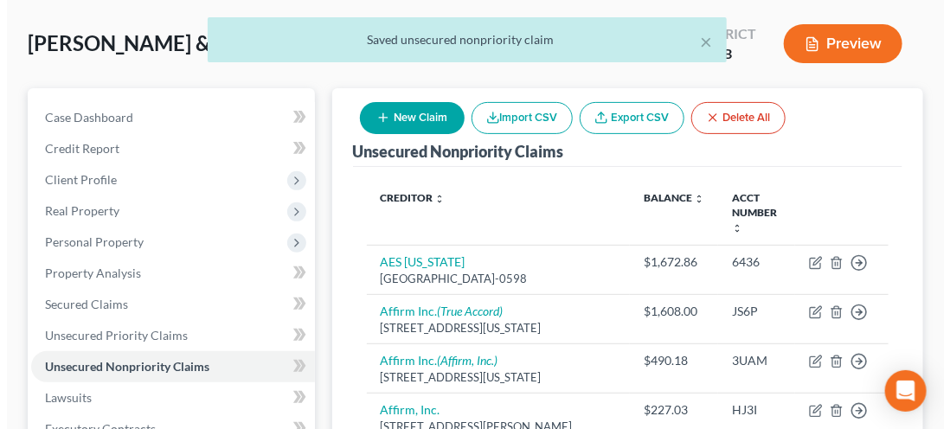
scroll to position [109, 0]
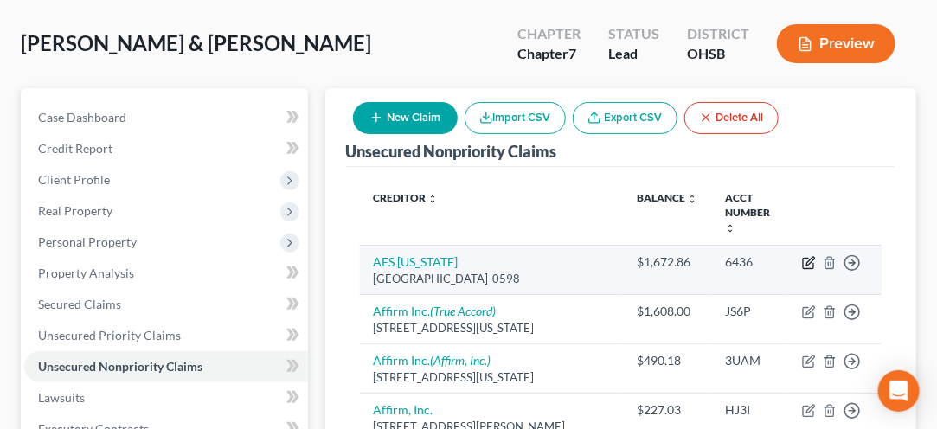
click at [808, 256] on icon "button" at bounding box center [809, 263] width 14 height 14
select select "36"
select select "20"
select select "0"
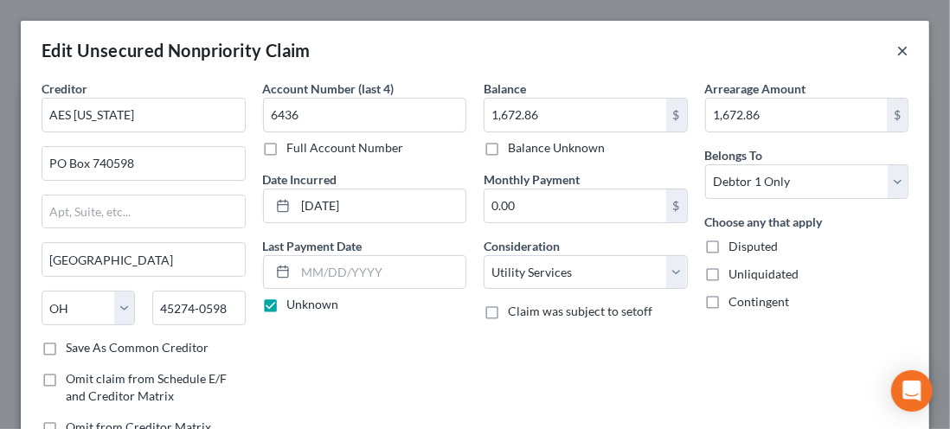
click at [897, 55] on button "×" at bounding box center [903, 50] width 12 height 21
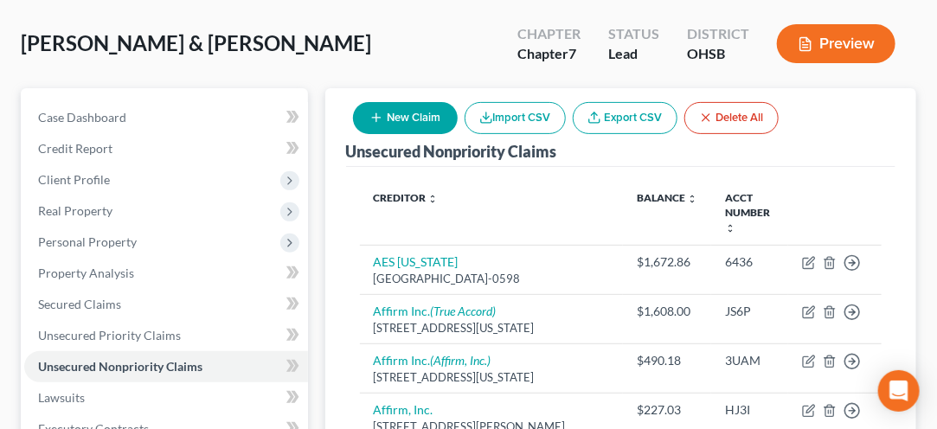
click at [423, 123] on button "New Claim" at bounding box center [405, 118] width 105 height 32
select select "2"
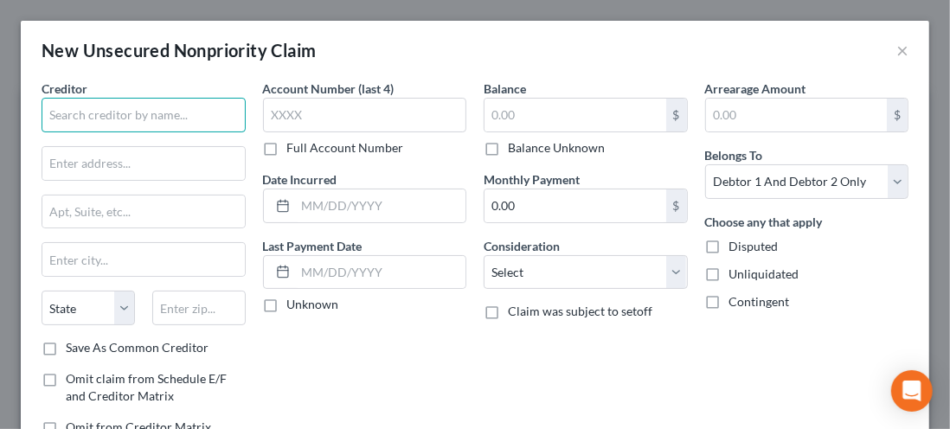
click at [80, 121] on input "text" at bounding box center [144, 115] width 204 height 35
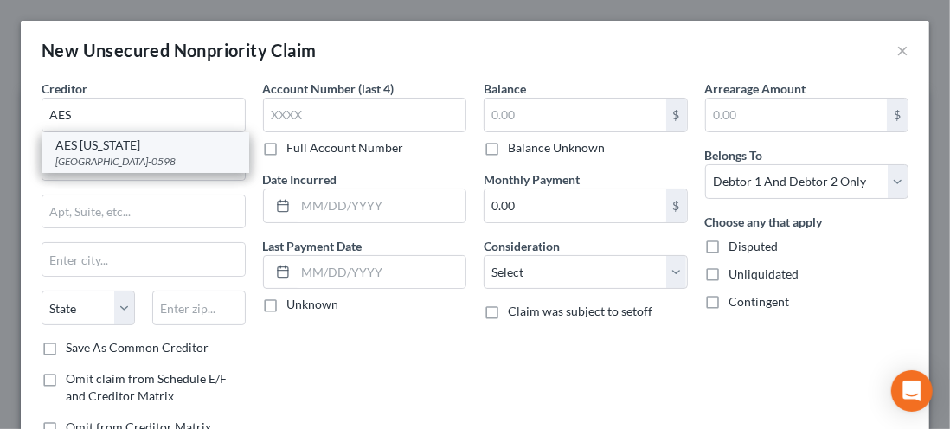
click at [93, 155] on div "PO Box 740598, Cincinnati, OH 45274-0598" at bounding box center [145, 161] width 180 height 15
type input "AES Ohio"
type input "PO Box 740598"
type input "Cincinnati"
select select "36"
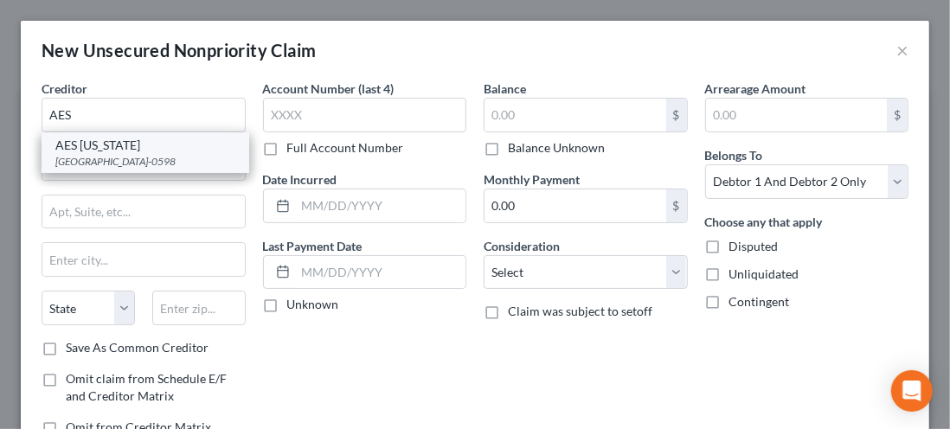
type input "45274-0598"
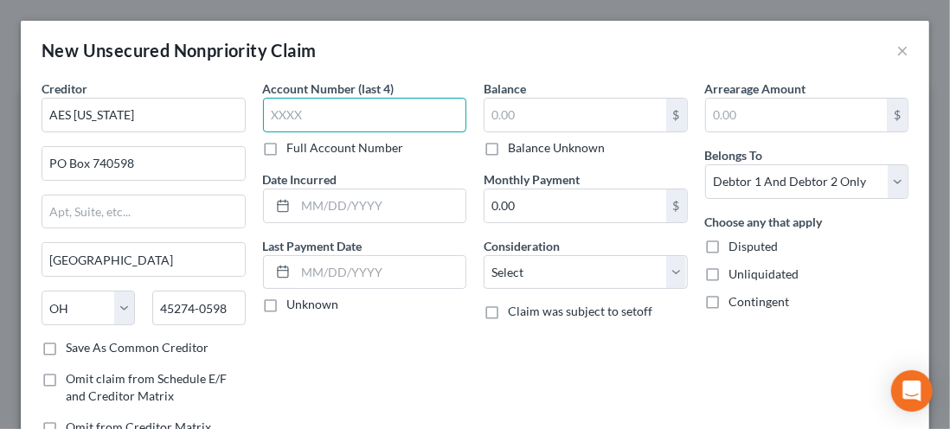
click at [299, 118] on input "text" at bounding box center [365, 115] width 204 height 35
click at [287, 306] on label "Unknown" at bounding box center [313, 304] width 52 height 17
click at [294, 306] on input "Unknown" at bounding box center [299, 301] width 11 height 11
checkbox input "true"
click at [295, 120] on input "text" at bounding box center [365, 115] width 204 height 35
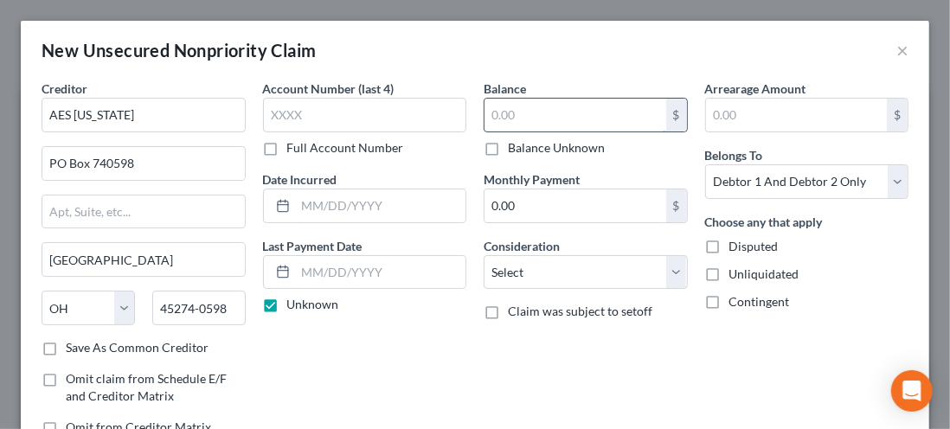
click at [506, 119] on input "text" at bounding box center [576, 115] width 182 height 33
type input "1,500.00"
click at [725, 119] on input "text" at bounding box center [797, 115] width 182 height 33
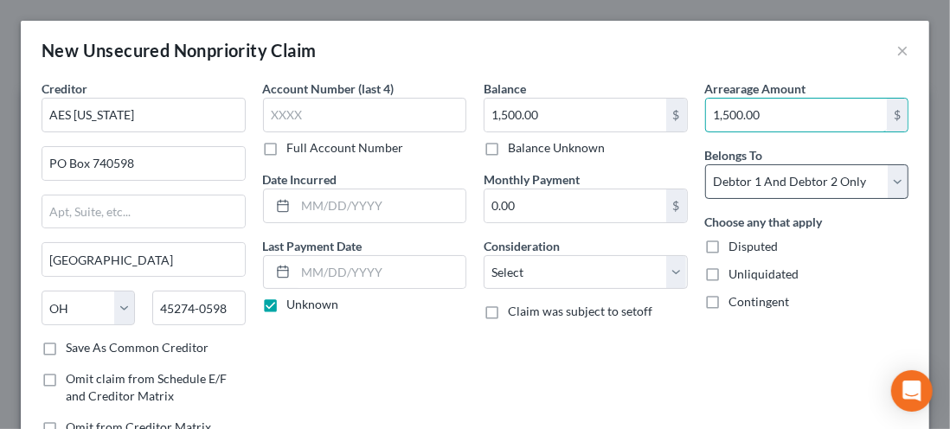
type input "1,500.00"
click at [880, 184] on select "Select Debtor 1 Only Debtor 2 Only Debtor 1 And Debtor 2 Only At Least One Of T…" at bounding box center [807, 181] width 204 height 35
select select "1"
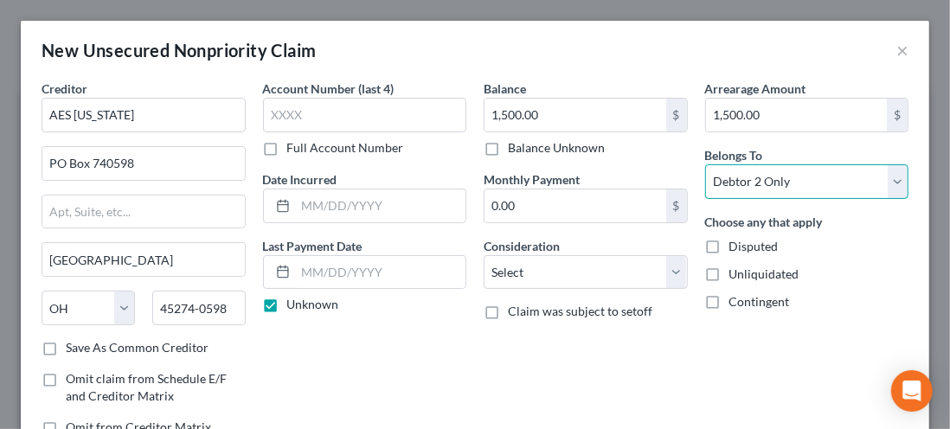
click at [705, 164] on select "Select Debtor 1 Only Debtor 2 Only Debtor 1 And Debtor 2 Only At Least One Of T…" at bounding box center [807, 181] width 204 height 35
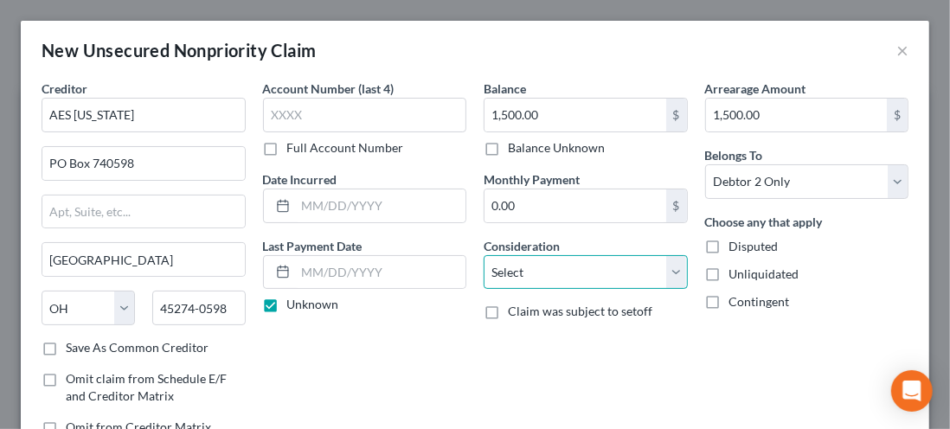
click at [670, 279] on select "Select Cable / Satellite Services Collection Agency Credit Card Debt Debt Couns…" at bounding box center [586, 272] width 204 height 35
select select "20"
click at [484, 255] on select "Select Cable / Satellite Services Collection Agency Credit Card Debt Debt Couns…" at bounding box center [586, 272] width 204 height 35
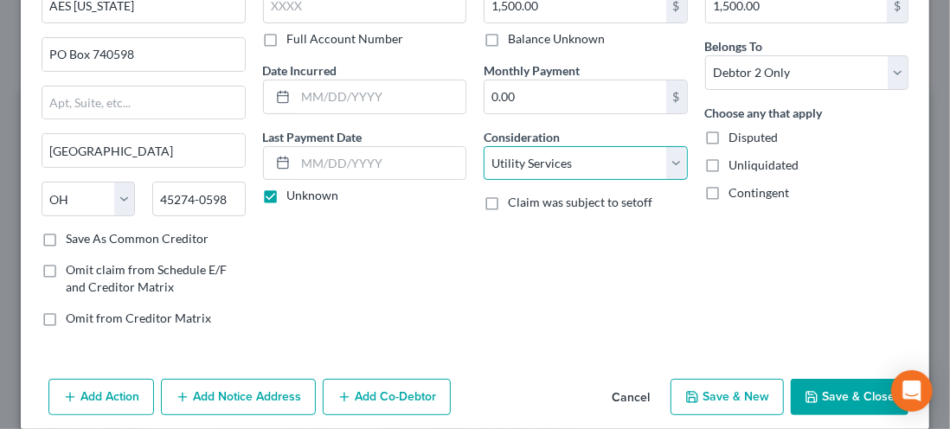
scroll to position [126, 0]
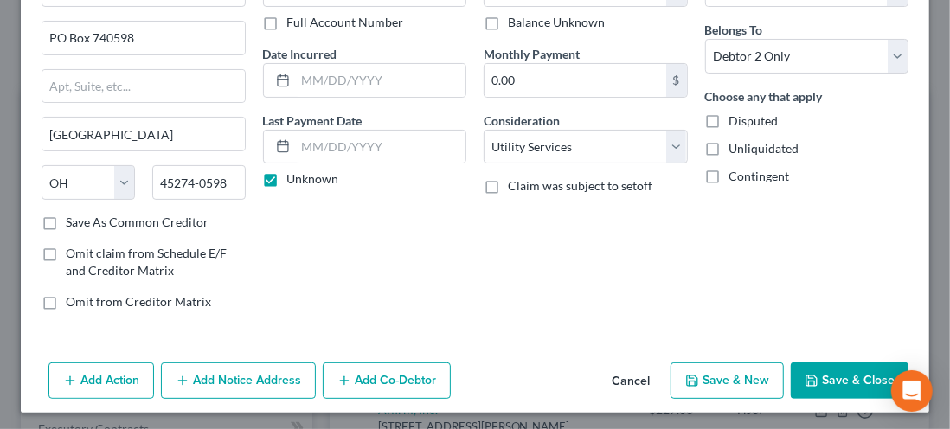
click at [722, 377] on button "Save & New" at bounding box center [727, 381] width 113 height 36
select select "2"
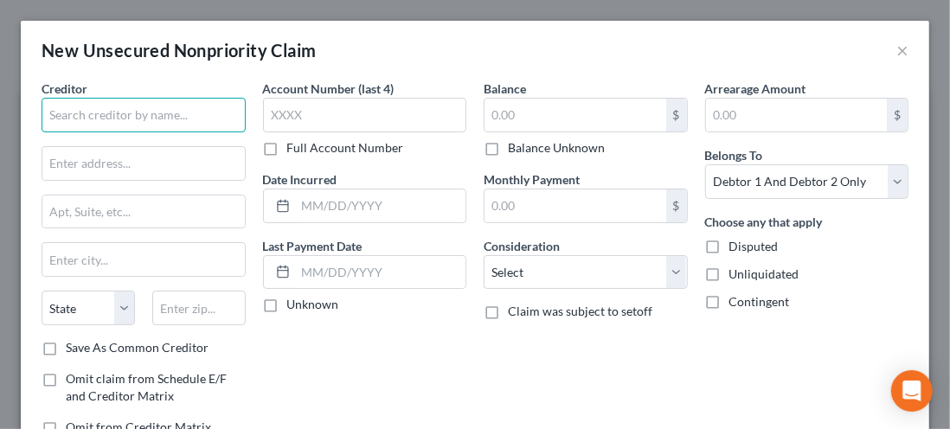
click at [80, 109] on input "text" at bounding box center [144, 115] width 204 height 35
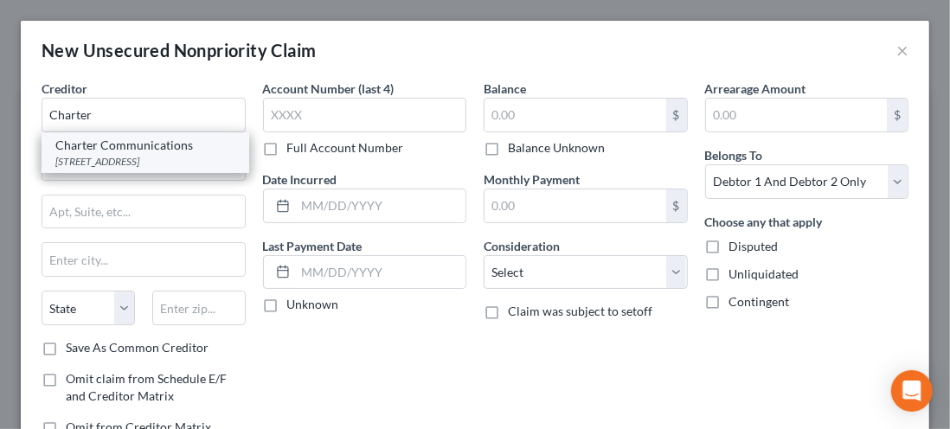
click at [124, 169] on div "400 Atlantic Street, Stamford, CT 06901-3512" at bounding box center [145, 161] width 180 height 15
type input "Charter Communications"
type input "400 Atlantic Street"
type input "Stamford"
select select "6"
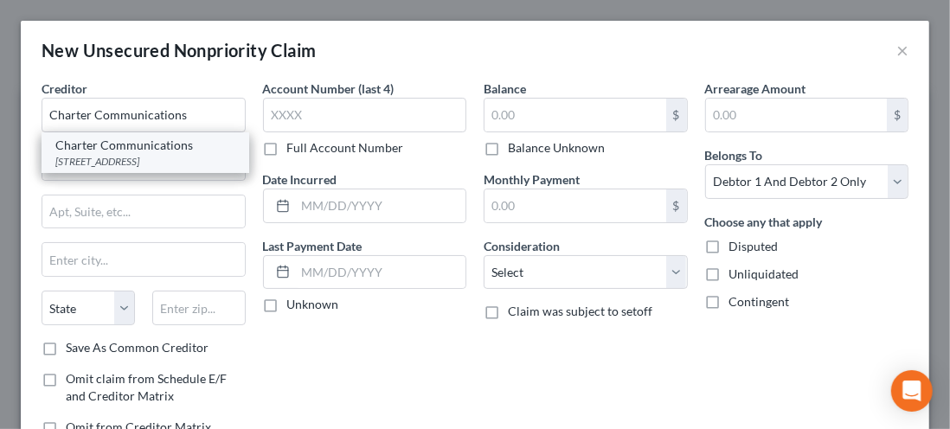
type input "06901-3512"
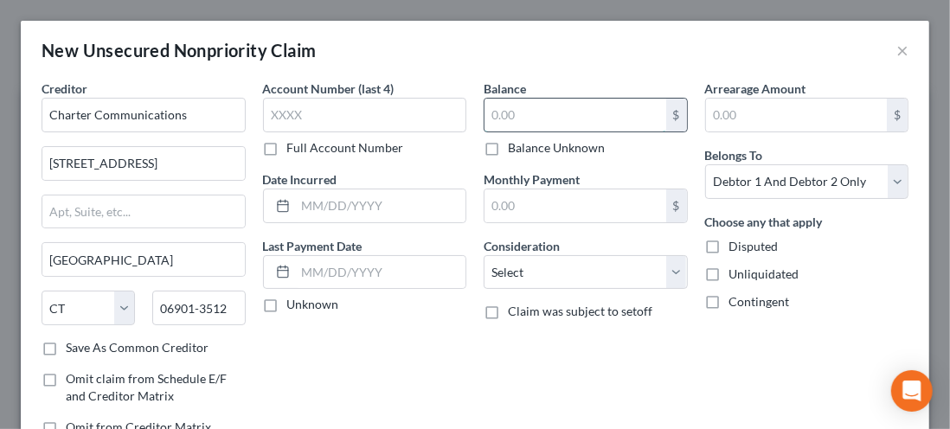
click at [504, 108] on input "text" at bounding box center [576, 115] width 182 height 33
type input "1,000.00"
click at [734, 121] on input "text" at bounding box center [797, 115] width 182 height 33
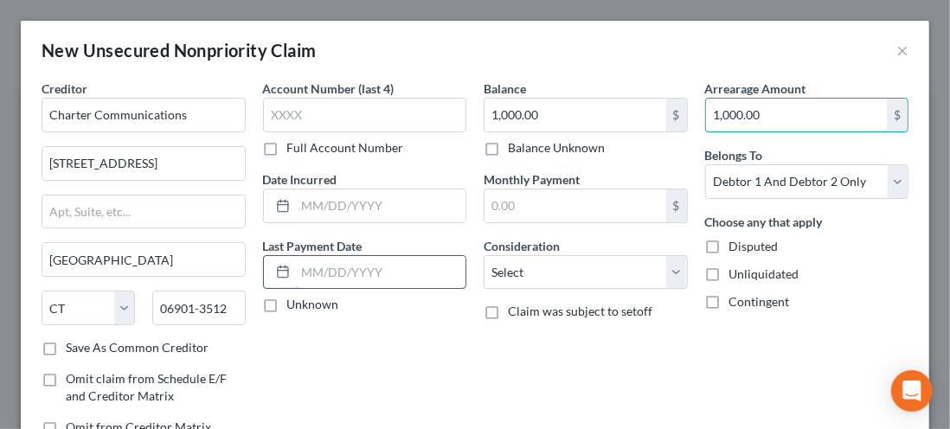
type input "1,000.00"
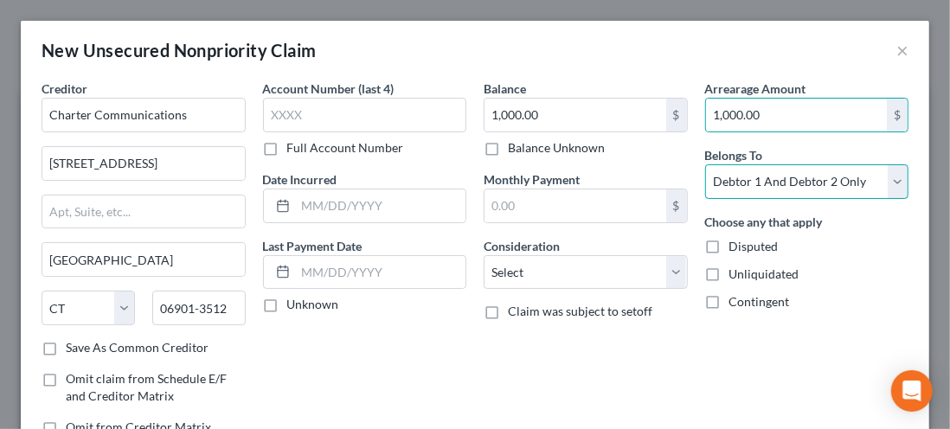
click at [871, 190] on select "Select Debtor 1 Only Debtor 2 Only Debtor 1 And Debtor 2 Only At Least One Of T…" at bounding box center [807, 181] width 204 height 35
select select "1"
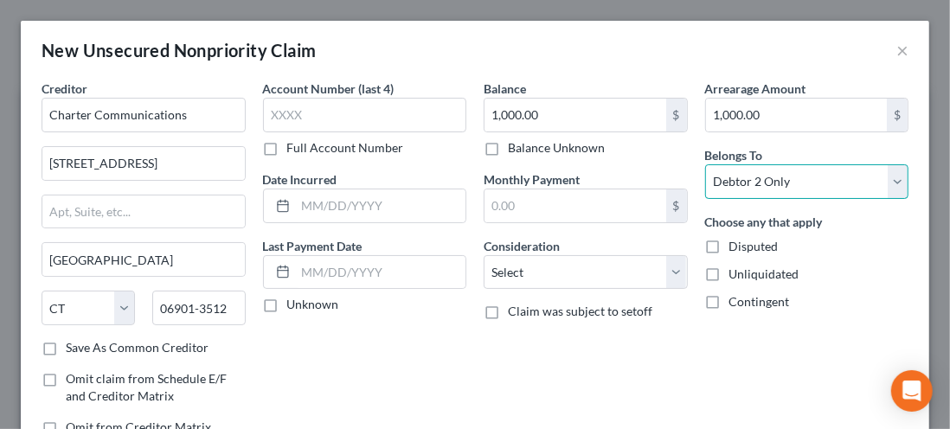
click at [705, 164] on select "Select Debtor 1 Only Debtor 2 Only Debtor 1 And Debtor 2 Only At Least One Of T…" at bounding box center [807, 181] width 204 height 35
click at [287, 296] on label "Unknown" at bounding box center [313, 304] width 52 height 17
click at [294, 296] on input "Unknown" at bounding box center [299, 301] width 11 height 11
checkbox input "true"
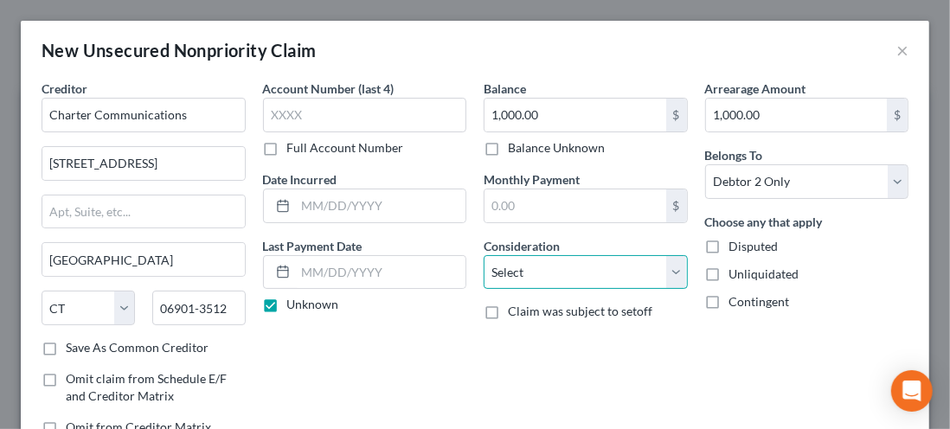
click at [665, 281] on select "Select Cable / Satellite Services Collection Agency Credit Card Debt Debt Couns…" at bounding box center [586, 272] width 204 height 35
select select "19"
click at [484, 255] on select "Select Cable / Satellite Services Collection Agency Credit Card Debt Debt Couns…" at bounding box center [586, 272] width 204 height 35
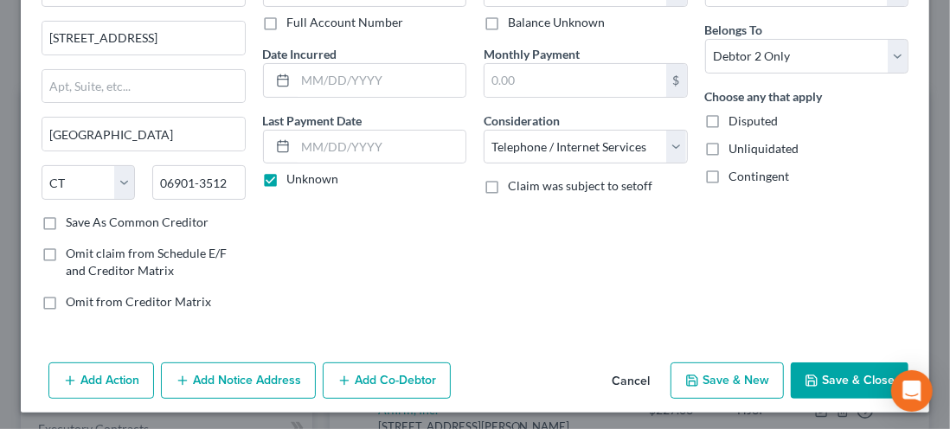
click at [707, 376] on button "Save & New" at bounding box center [727, 381] width 113 height 36
select select "2"
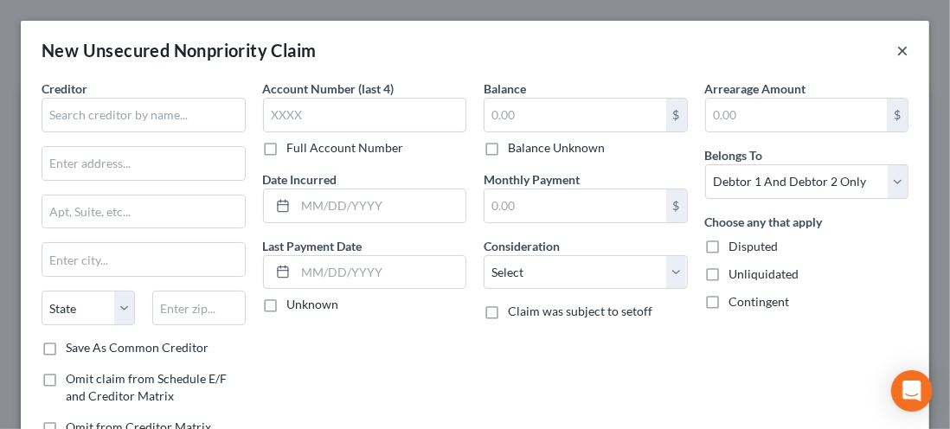
click at [897, 57] on button "×" at bounding box center [903, 50] width 12 height 21
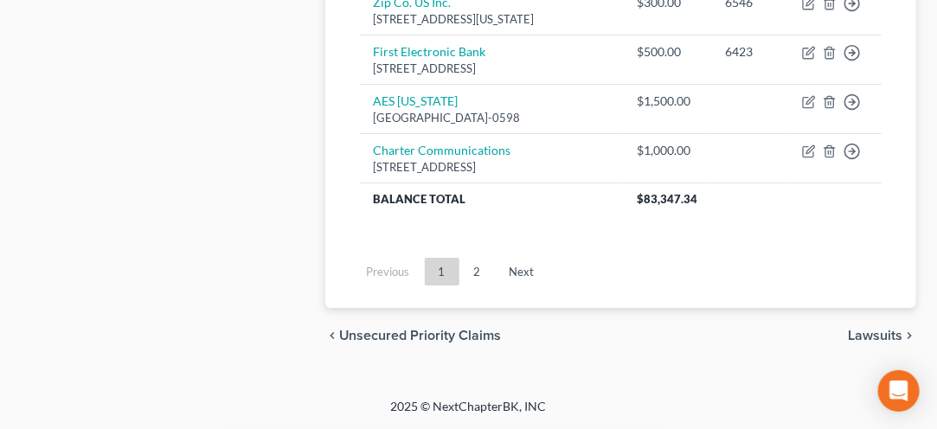
scroll to position [2231, 0]
click at [482, 269] on link "2" at bounding box center [477, 272] width 35 height 28
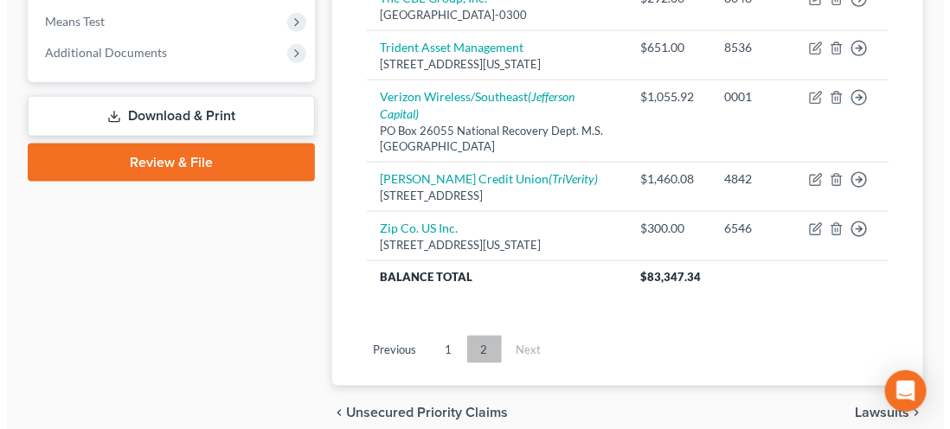
scroll to position [689, 0]
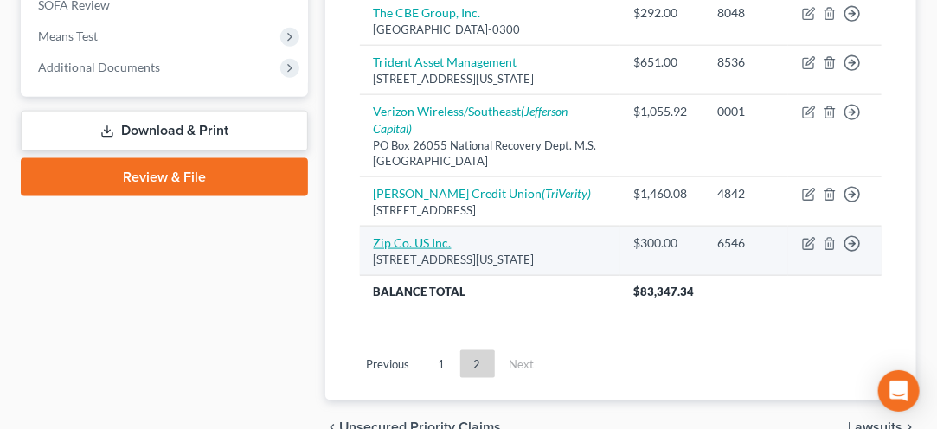
click at [409, 250] on link "Zip Co. US Inc." at bounding box center [413, 242] width 78 height 15
select select "35"
select select "18"
select select "1"
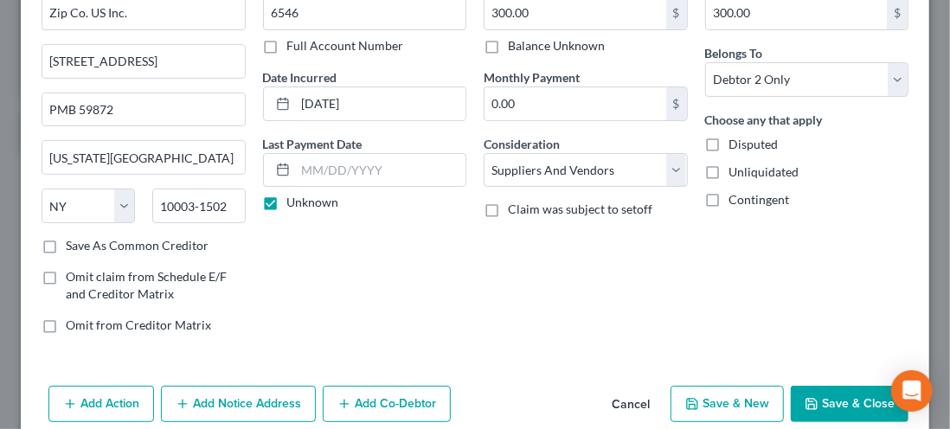
scroll to position [175, 0]
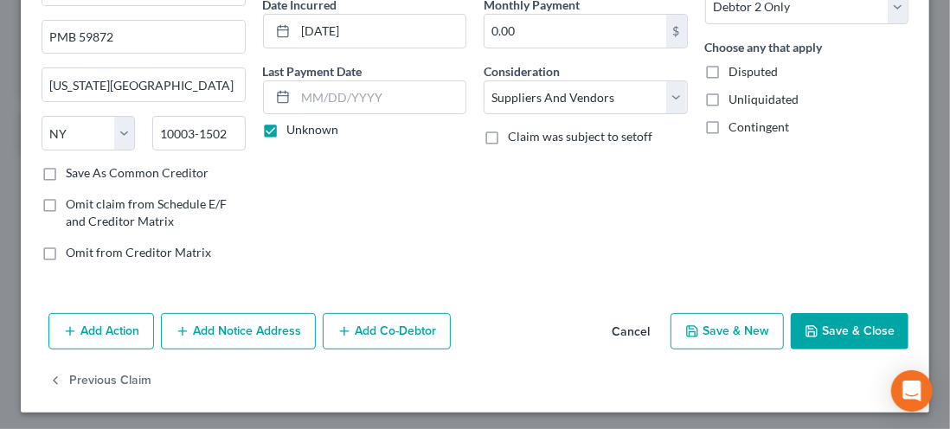
click at [255, 331] on button "Add Notice Address" at bounding box center [238, 331] width 155 height 36
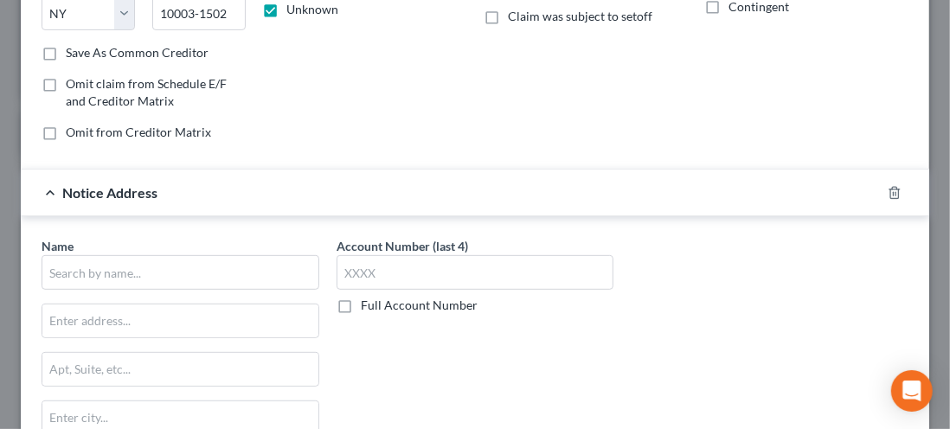
scroll to position [299, 0]
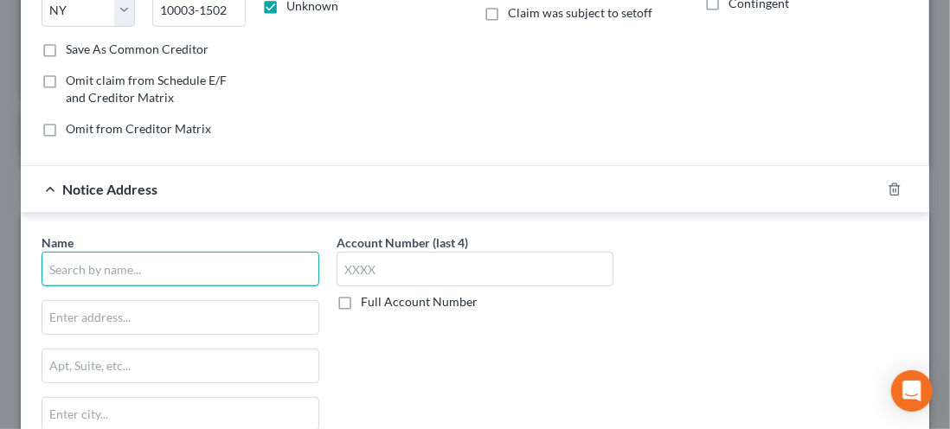
click at [73, 261] on input "text" at bounding box center [181, 269] width 278 height 35
type input "w"
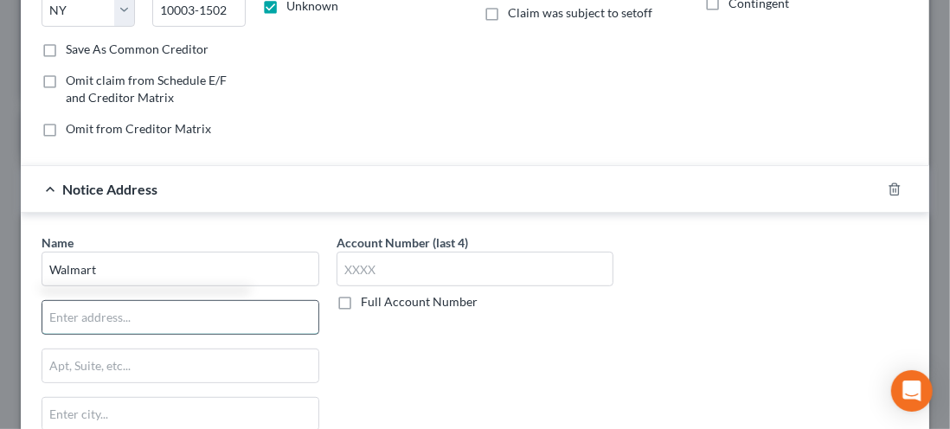
click at [87, 312] on input "text" at bounding box center [180, 317] width 276 height 33
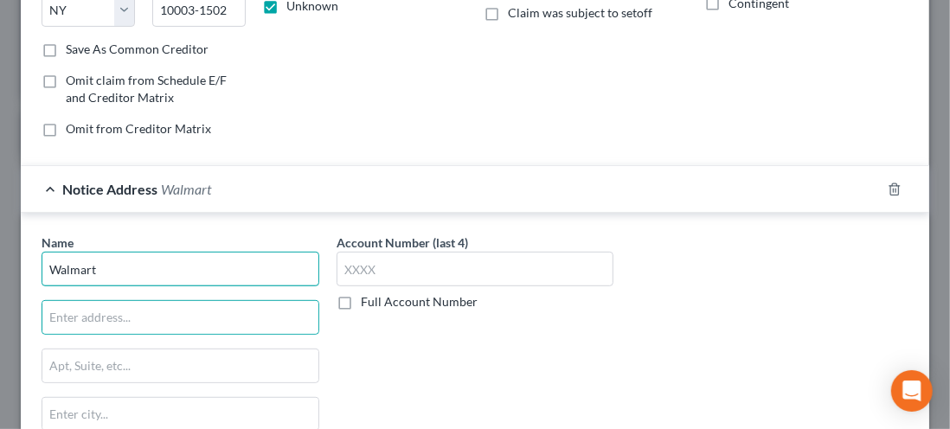
click at [107, 260] on input "Walmart" at bounding box center [181, 269] width 278 height 35
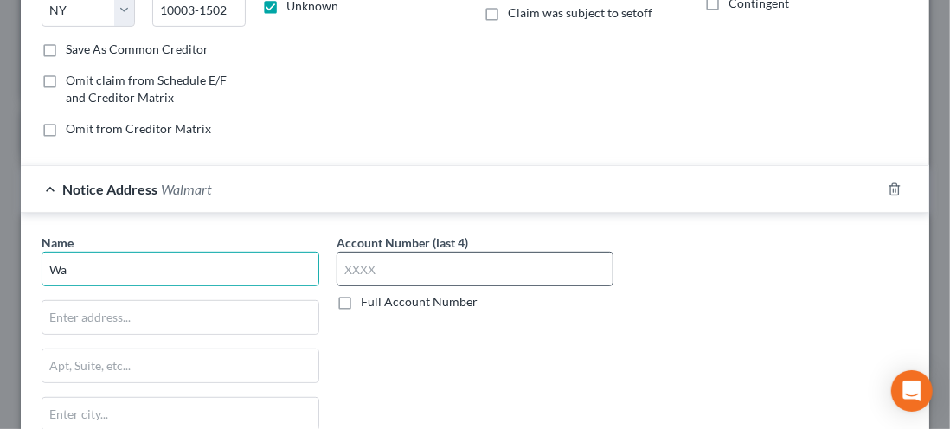
type input "W"
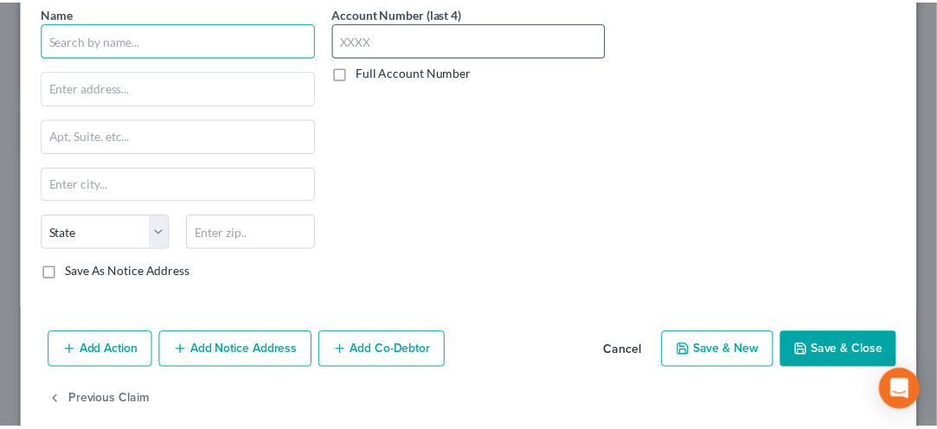
scroll to position [544, 0]
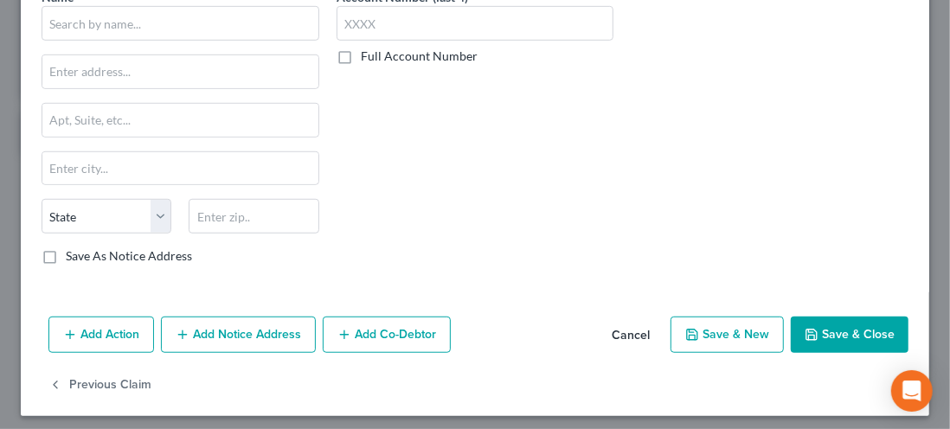
click at [617, 336] on button "Cancel" at bounding box center [631, 336] width 66 height 35
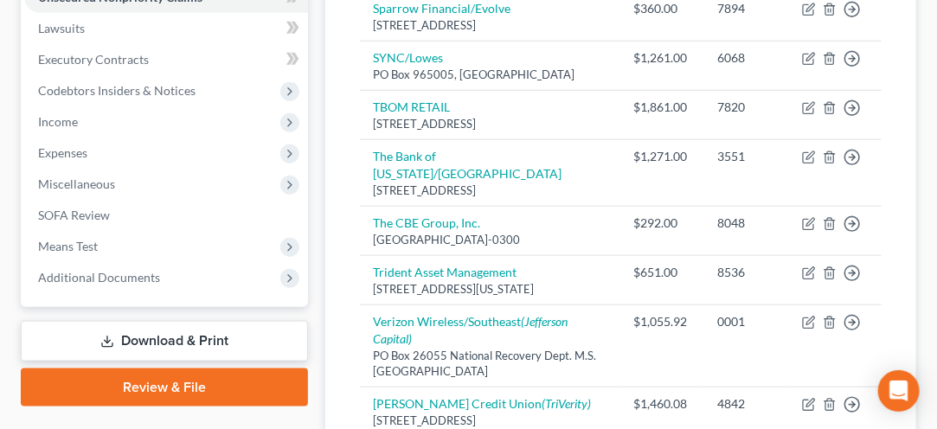
scroll to position [452, 0]
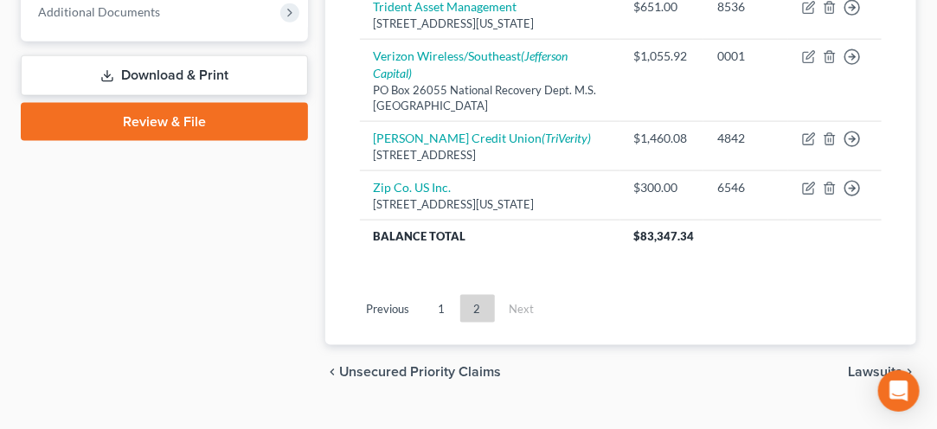
scroll to position [808, 0]
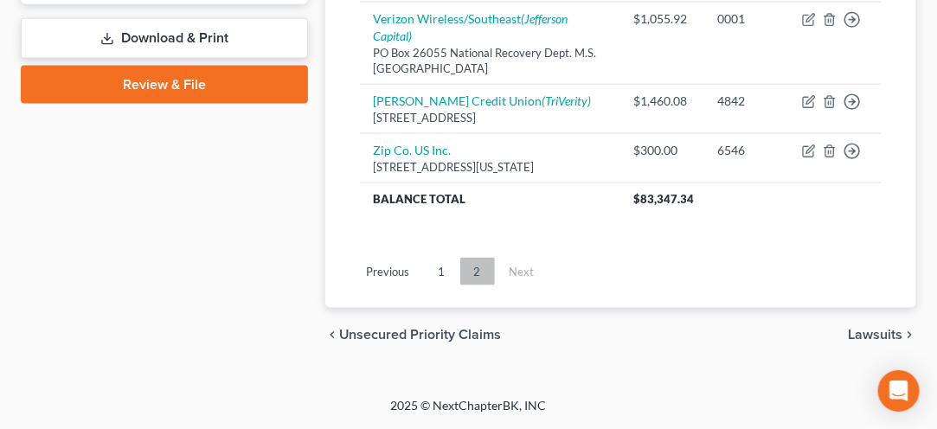
click at [479, 274] on link "2" at bounding box center [477, 272] width 35 height 28
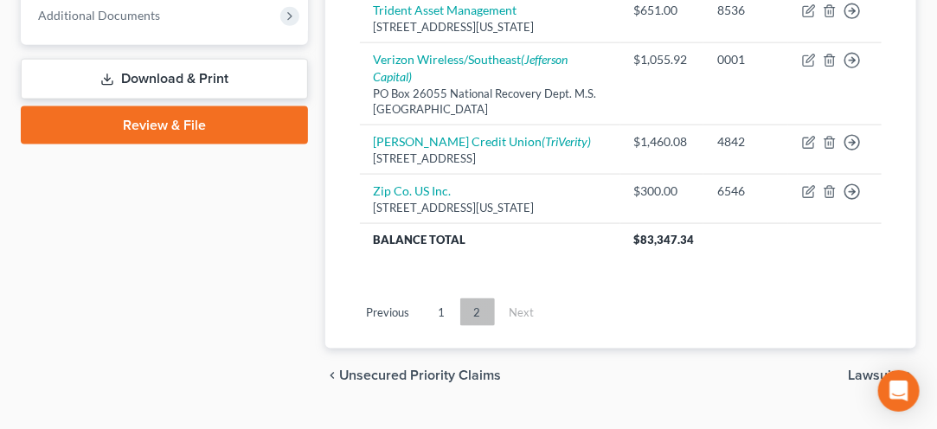
scroll to position [746, 0]
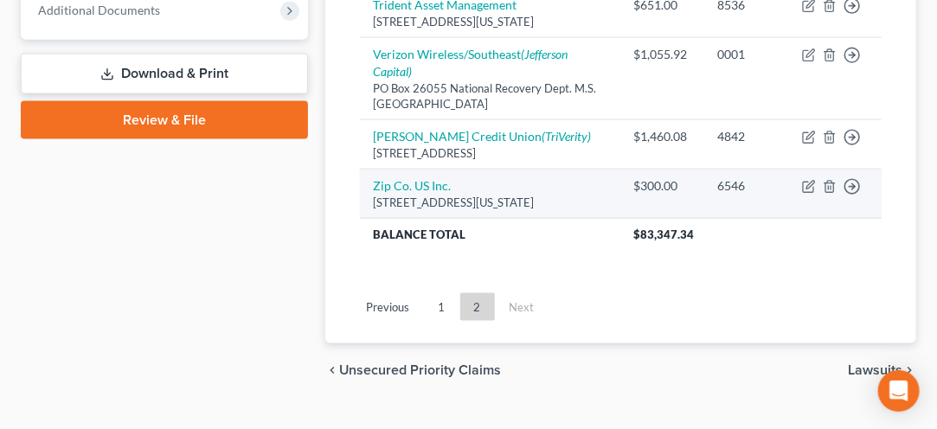
click at [360, 218] on td "Zip Co. US Inc. 228 Park Avenue PMB 59872, New York City, NY 10003-1502" at bounding box center [490, 194] width 261 height 49
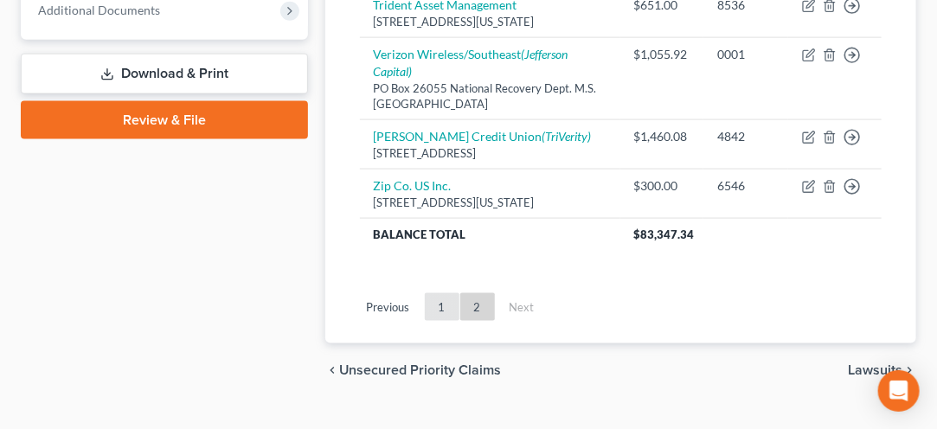
click at [443, 321] on link "1" at bounding box center [442, 307] width 35 height 28
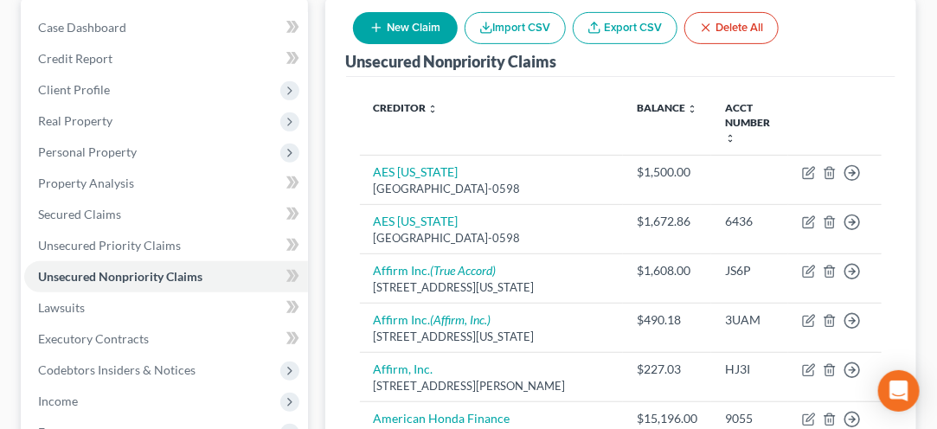
scroll to position [198, 0]
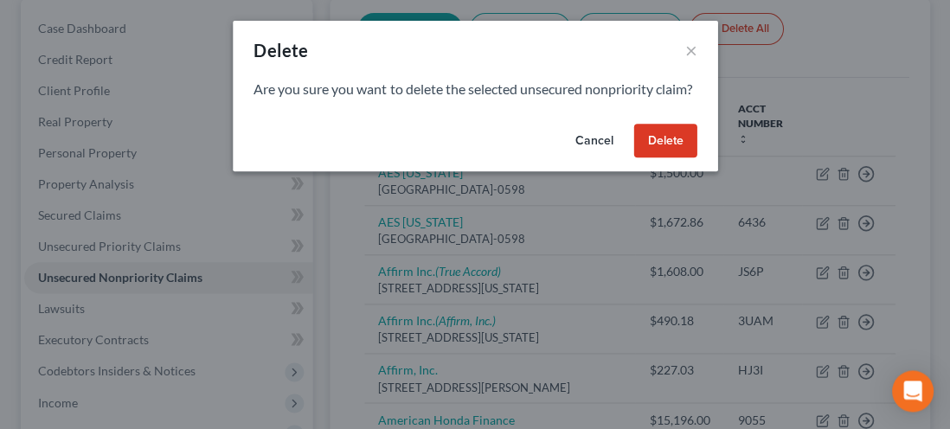
click at [831, 158] on div "Delete × Are you sure you want to delete the selected unsecured nonpriority cla…" at bounding box center [475, 214] width 950 height 429
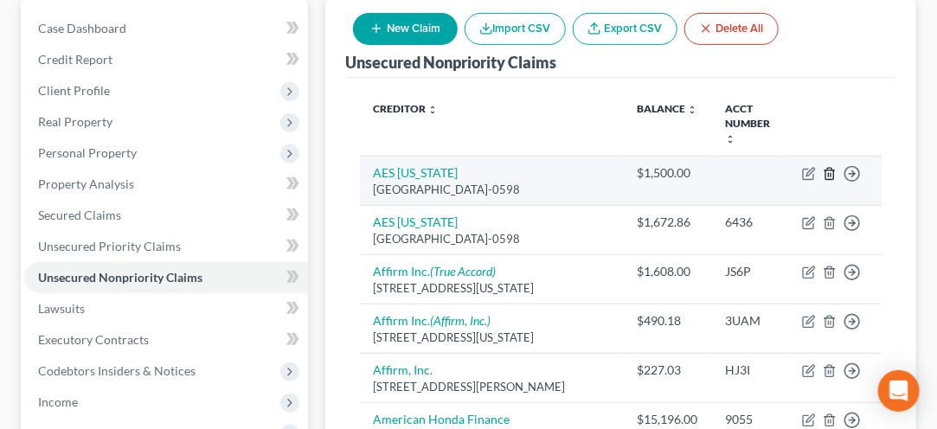
click at [831, 174] on line "button" at bounding box center [831, 175] width 0 height 3
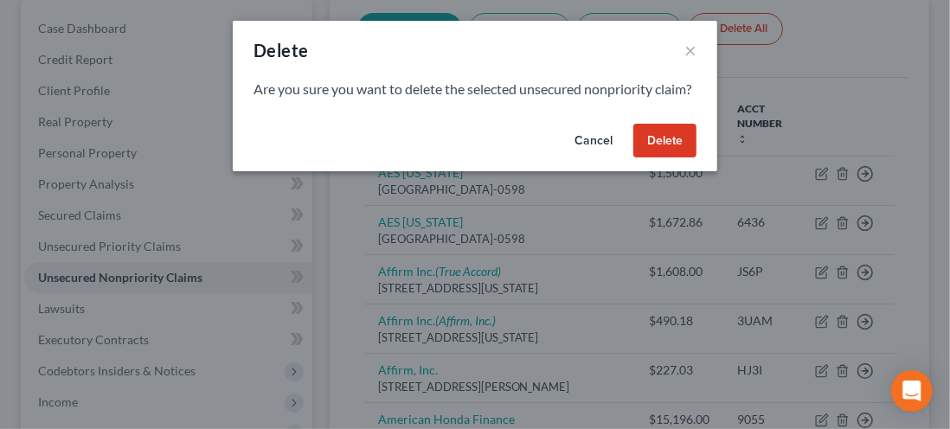
click at [659, 158] on button "Delete" at bounding box center [665, 141] width 63 height 35
